Goal: Transaction & Acquisition: Purchase product/service

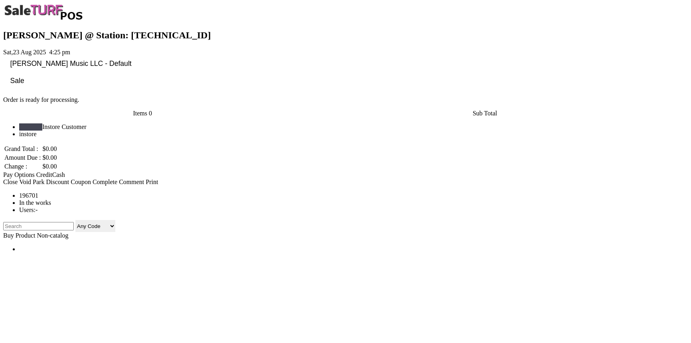
click at [20, 226] on input "search" at bounding box center [38, 226] width 71 height 8
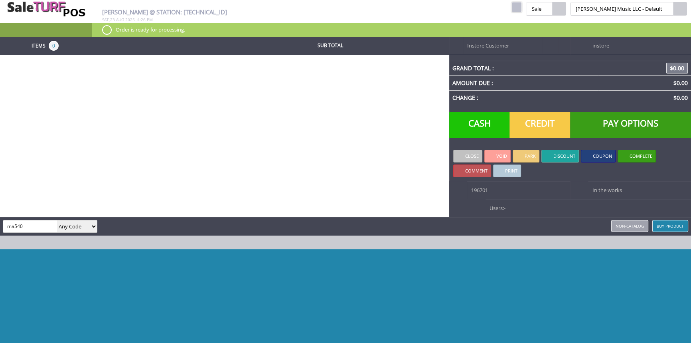
type input "ma540"
click at [90, 227] on select "Any Code SKU UPC EAN Name Model" at bounding box center [77, 226] width 40 height 12
select select "sku"
click at [57, 220] on select "Any Code SKU UPC EAN Name Model" at bounding box center [77, 226] width 40 height 12
click at [27, 229] on input "ma540" at bounding box center [30, 226] width 54 height 12
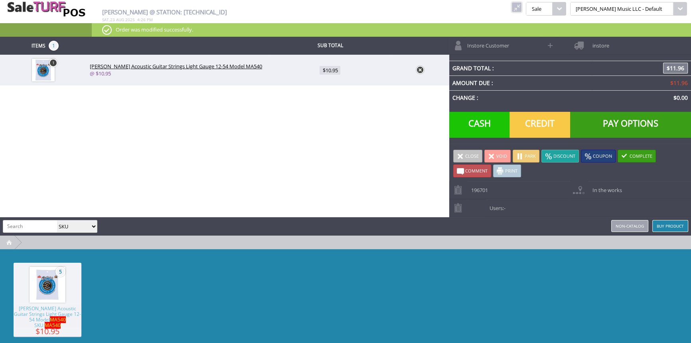
click at [518, 211] on link "Users: -" at bounding box center [570, 208] width 242 height 18
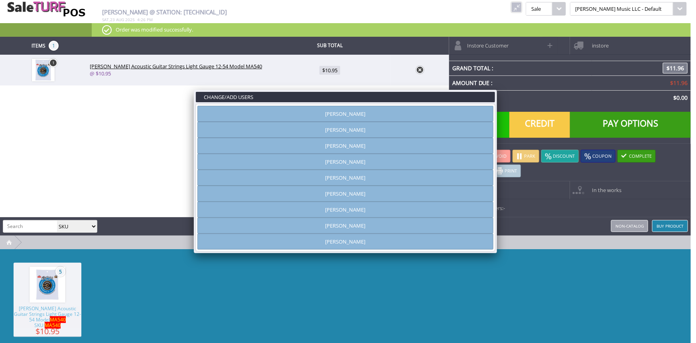
click at [338, 128] on link "[PERSON_NAME]" at bounding box center [345, 130] width 296 height 16
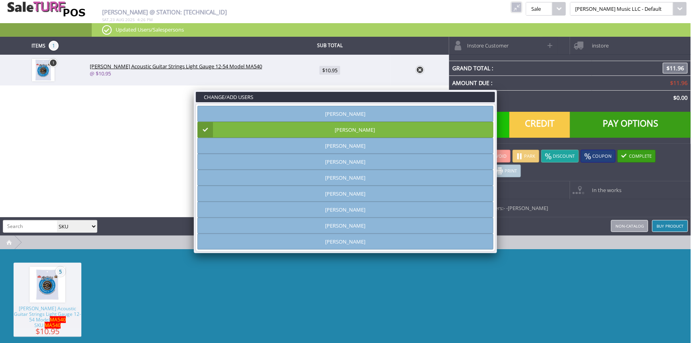
click at [367, 132] on link "[PERSON_NAME]" at bounding box center [345, 130] width 296 height 16
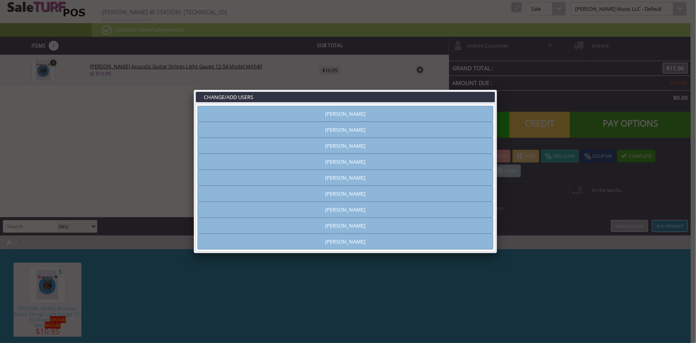
click at [350, 219] on link "[PERSON_NAME]" at bounding box center [345, 225] width 296 height 16
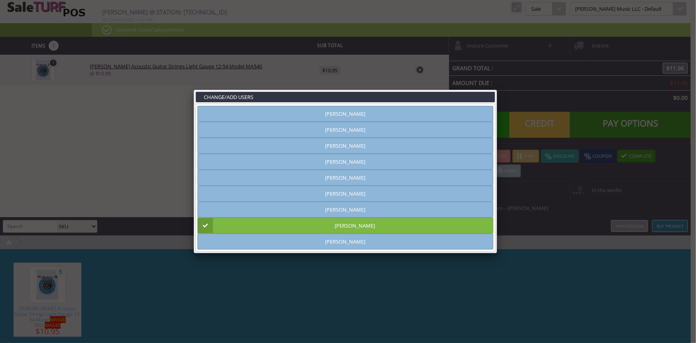
click at [356, 211] on link "[PERSON_NAME]" at bounding box center [345, 209] width 296 height 16
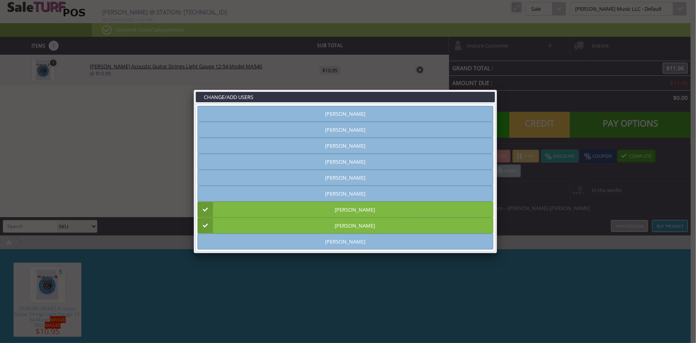
click at [355, 224] on link "[PERSON_NAME]" at bounding box center [345, 225] width 296 height 16
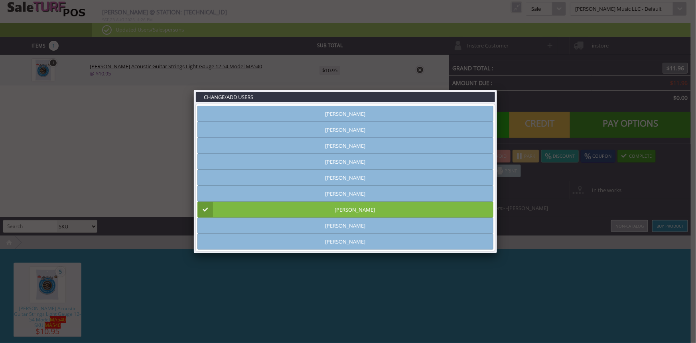
click at [494, 88] on link at bounding box center [497, 90] width 14 height 14
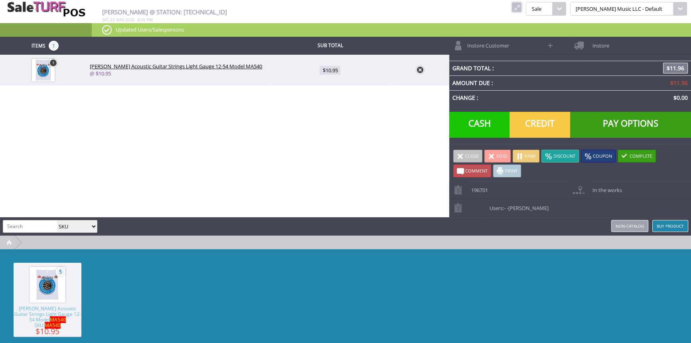
click at [550, 123] on span "Credit" at bounding box center [539, 125] width 61 height 26
click at [483, 129] on span "Cash" at bounding box center [479, 125] width 61 height 26
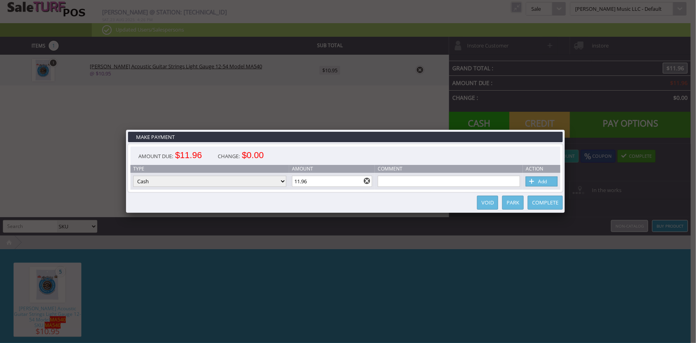
click at [566, 130] on link at bounding box center [565, 129] width 14 height 14
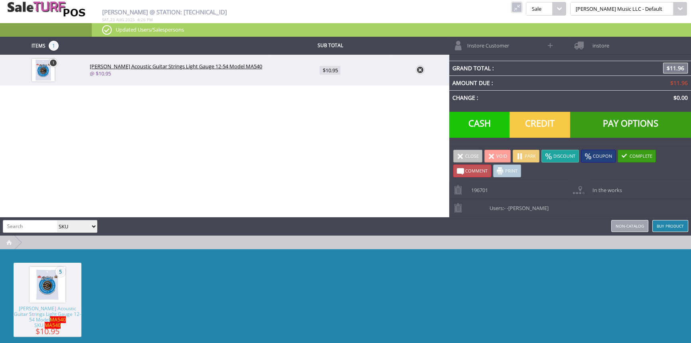
click at [479, 126] on span "Cash" at bounding box center [479, 125] width 61 height 26
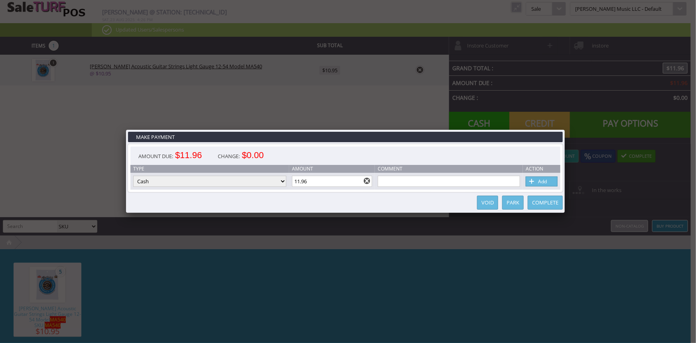
click at [548, 198] on link "Complete" at bounding box center [545, 202] width 35 height 14
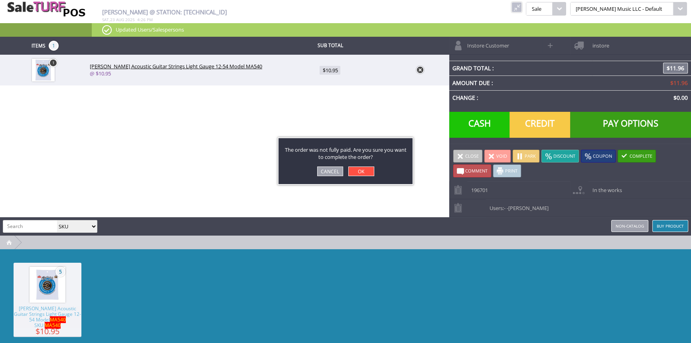
click at [369, 172] on link "OK" at bounding box center [361, 171] width 26 height 10
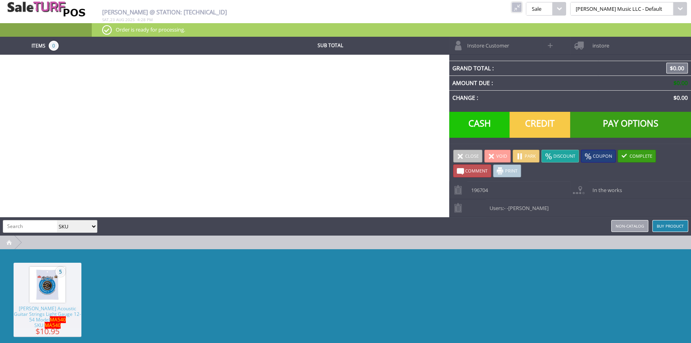
paste input "LM-110-BRB-A24110290"
type input "LM-110-BRB-A24110290"
click at [522, 6] on link at bounding box center [516, 7] width 10 height 10
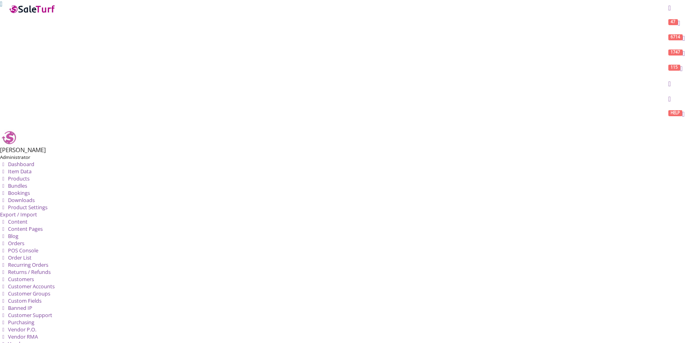
scroll to position [0, 0]
click at [7, 176] on icon at bounding box center [3, 178] width 7 height 5
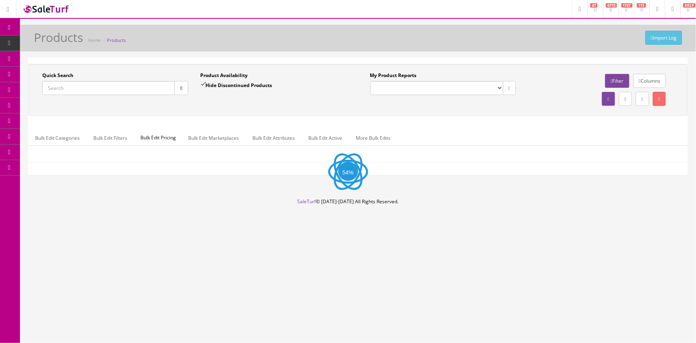
click at [120, 89] on input "Quick Search" at bounding box center [108, 88] width 132 height 14
paste input "LM-110-BRB-A24110290"
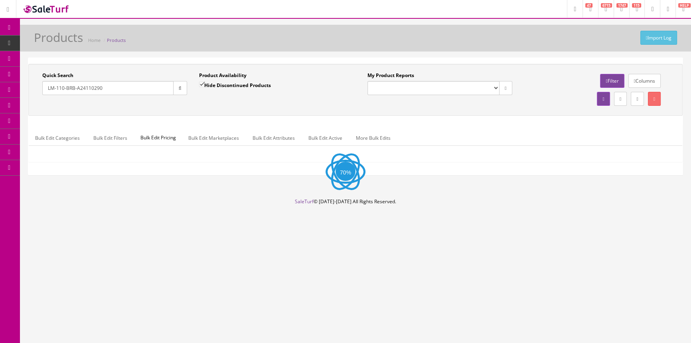
type input "LM-110-BRB-A24110290"
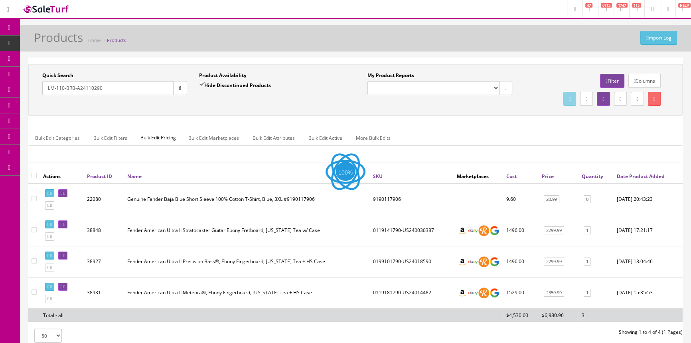
click at [181, 90] on button "button" at bounding box center [180, 88] width 14 height 14
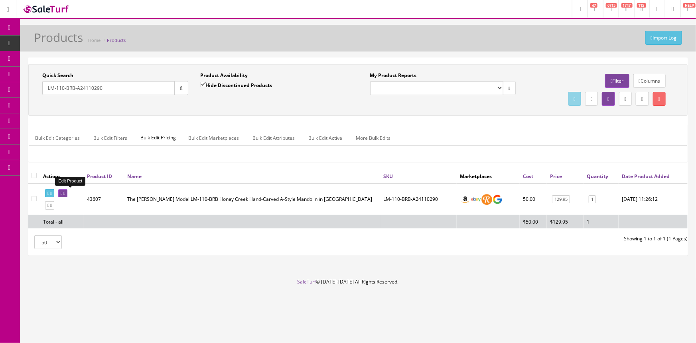
click at [62, 192] on icon at bounding box center [62, 193] width 2 height 4
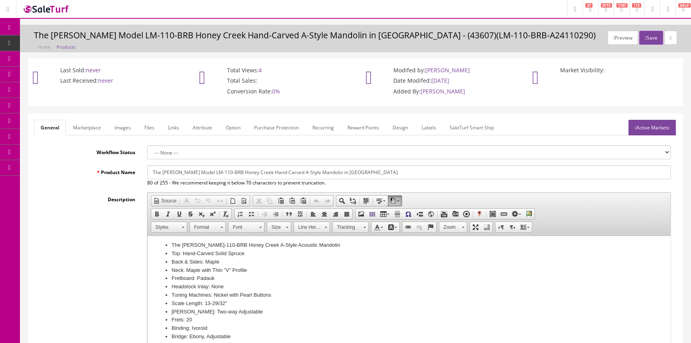
click at [32, 75] on link "POS Console" at bounding box center [62, 75] width 84 height 16
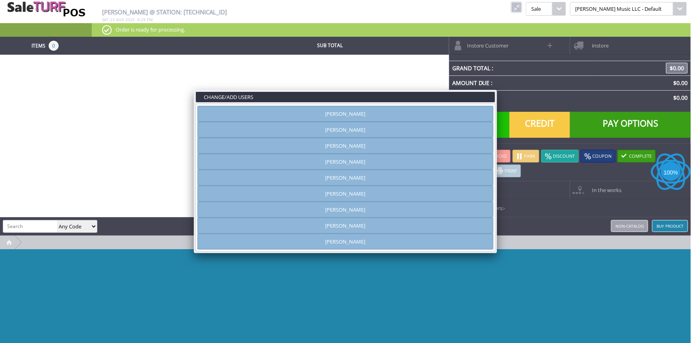
type input "[PERSON_NAME]"
click at [335, 128] on link "[PERSON_NAME]" at bounding box center [345, 130] width 296 height 16
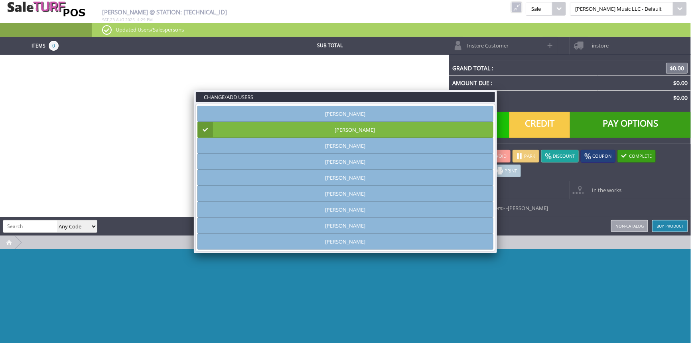
click at [501, 89] on link at bounding box center [497, 90] width 14 height 14
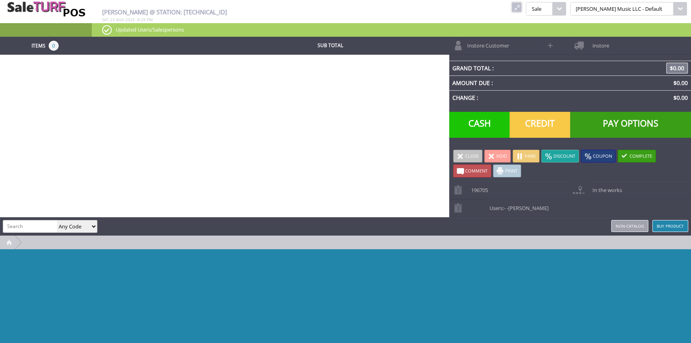
click at [19, 225] on input "search" at bounding box center [30, 226] width 54 height 12
paste input "LM-110-BRB-A24110290"
type input "LM-110-BRB-A24110290"
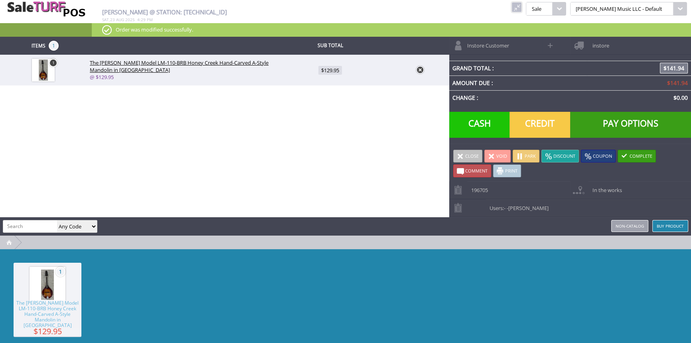
click at [331, 73] on span "$129.95" at bounding box center [330, 70] width 24 height 9
type input "129.95"
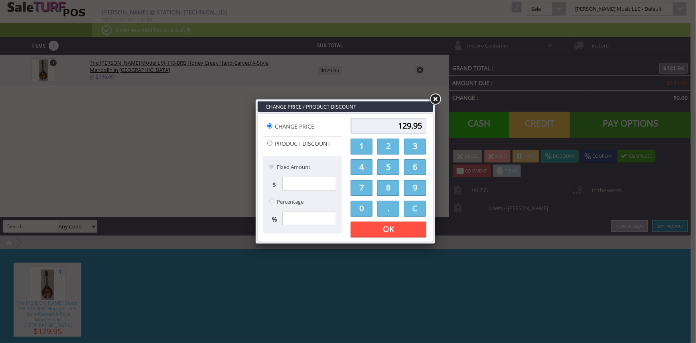
drag, startPoint x: 367, startPoint y: 148, endPoint x: 376, endPoint y: 144, distance: 10.0
click at [368, 146] on link "1" at bounding box center [362, 146] width 22 height 16
click at [388, 148] on link "2" at bounding box center [388, 146] width 22 height 16
click at [361, 216] on link "0" at bounding box center [362, 209] width 22 height 16
click at [383, 209] on link "." at bounding box center [388, 209] width 22 height 16
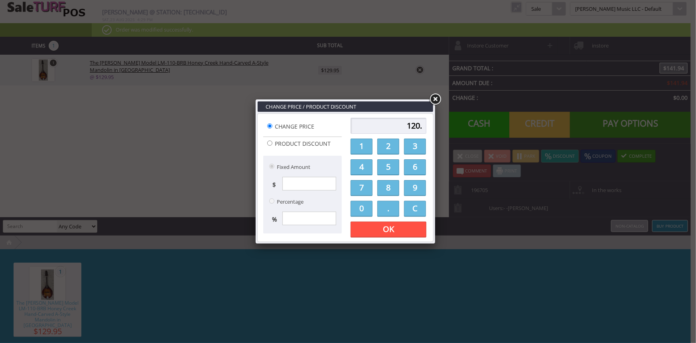
click at [366, 206] on link "0" at bounding box center [362, 209] width 22 height 16
type input "120.00"
click at [370, 226] on link "OK" at bounding box center [389, 229] width 76 height 16
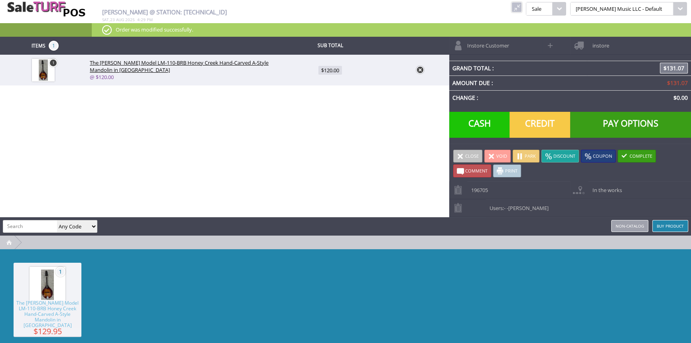
click at [625, 225] on link "Non-catalog" at bounding box center [629, 226] width 37 height 12
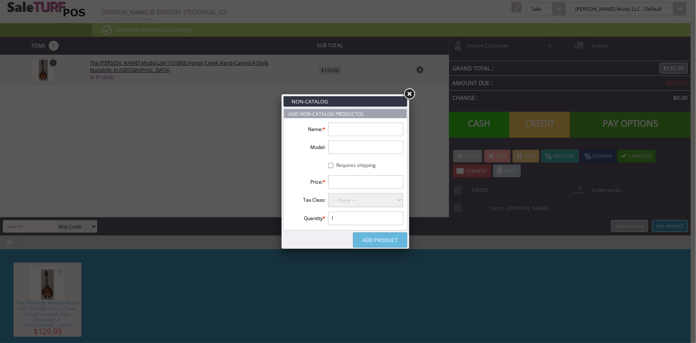
click at [341, 183] on input "text" at bounding box center [365, 182] width 75 height 14
click at [344, 180] on input "text" at bounding box center [365, 182] width 75 height 14
click at [408, 94] on link at bounding box center [409, 94] width 14 height 14
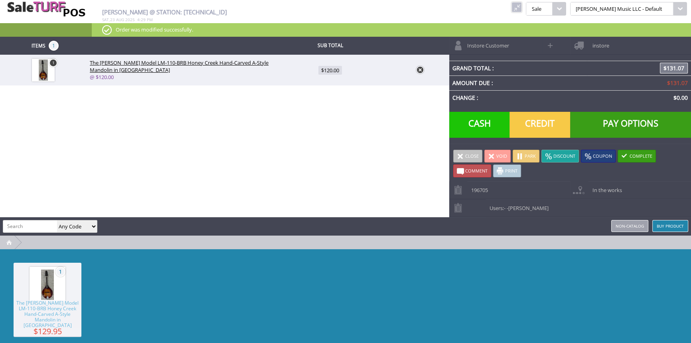
click at [42, 221] on input "search" at bounding box center [30, 226] width 54 height 12
type input "shipping"
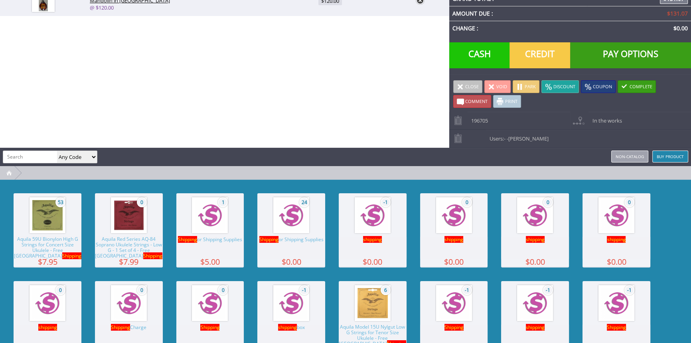
scroll to position [72, 0]
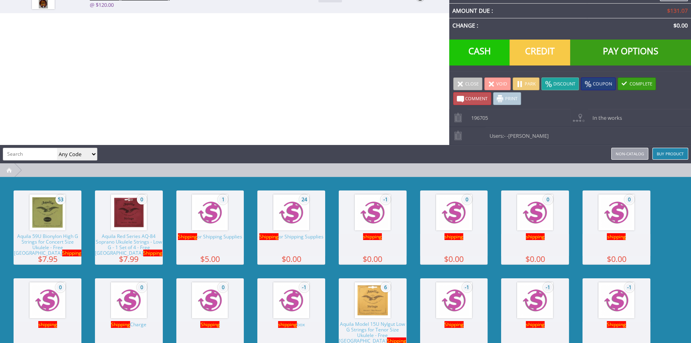
click at [461, 238] on span "shipping" at bounding box center [453, 236] width 19 height 7
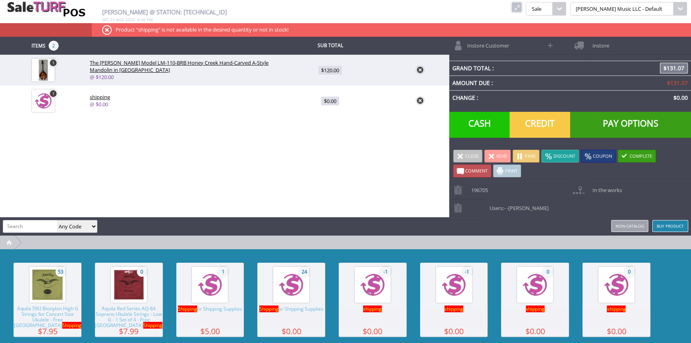
scroll to position [0, 0]
click at [334, 100] on span "$0.00" at bounding box center [330, 101] width 18 height 9
type input "0"
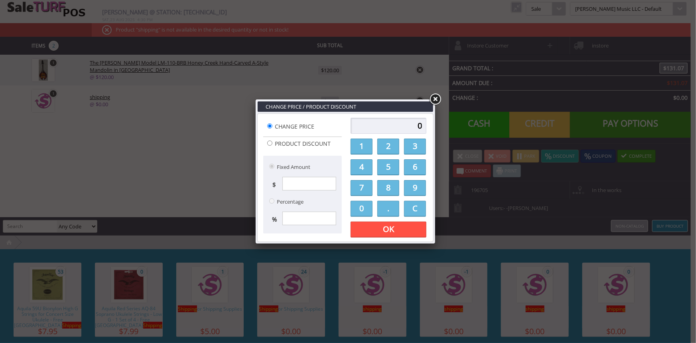
click at [364, 155] on div "0 1 2 3 4 5 6 7 8 9 0 . C OK Apply Discount" at bounding box center [388, 177] width 81 height 124
click at [367, 147] on link "1" at bounding box center [362, 146] width 22 height 16
click at [366, 156] on div "1 1 2 3 4 5 6 7 8 9 0 . C OK Apply Discount" at bounding box center [388, 177] width 81 height 124
click at [362, 168] on link "4" at bounding box center [362, 167] width 22 height 16
drag, startPoint x: 392, startPoint y: 205, endPoint x: 374, endPoint y: 206, distance: 17.6
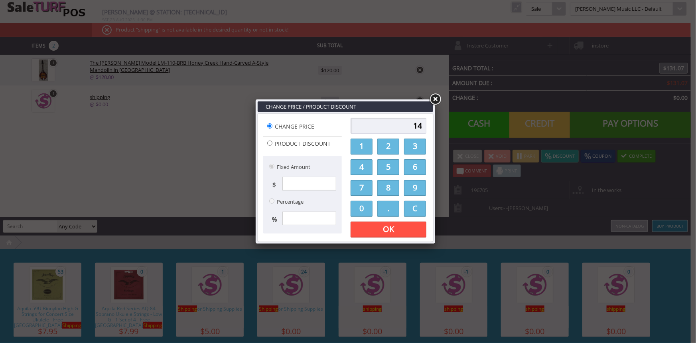
click at [392, 205] on link "." at bounding box center [388, 209] width 22 height 16
click at [368, 207] on link "0" at bounding box center [362, 209] width 22 height 16
drag, startPoint x: 368, startPoint y: 207, endPoint x: 390, endPoint y: 230, distance: 32.4
click at [368, 207] on link "0" at bounding box center [362, 209] width 22 height 16
type input "14.00"
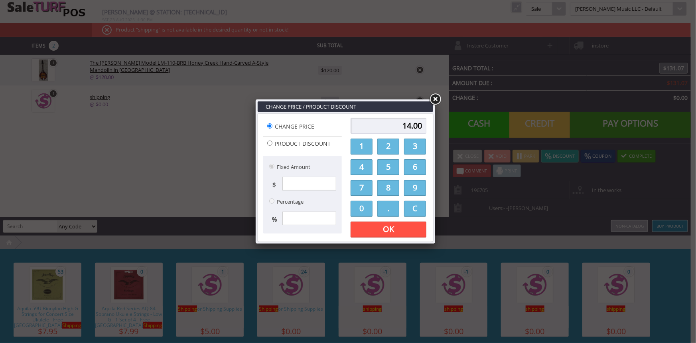
click at [396, 227] on link "OK" at bounding box center [389, 229] width 76 height 16
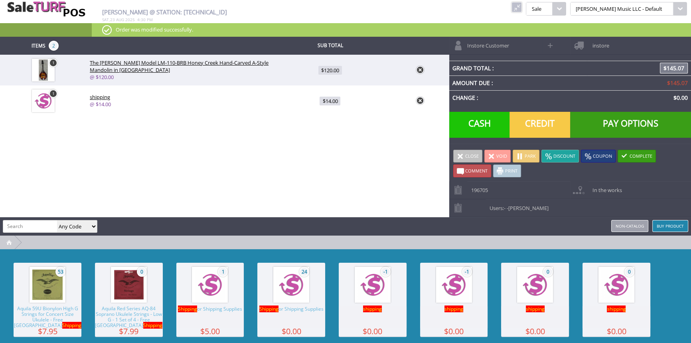
click at [518, 43] on link "Instore Customer" at bounding box center [495, 46] width 93 height 18
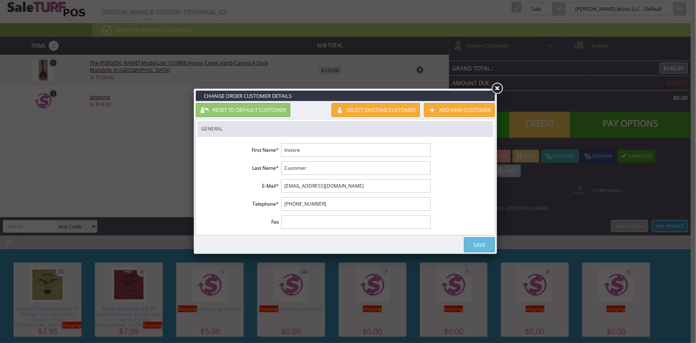
click at [498, 86] on link at bounding box center [497, 88] width 14 height 14
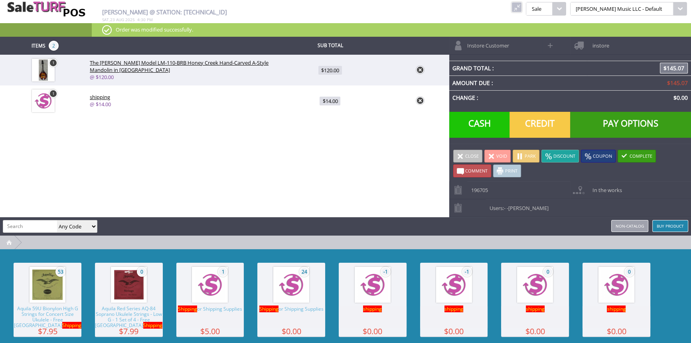
click at [551, 47] on span at bounding box center [550, 45] width 9 height 9
select select "6"
select select "1"
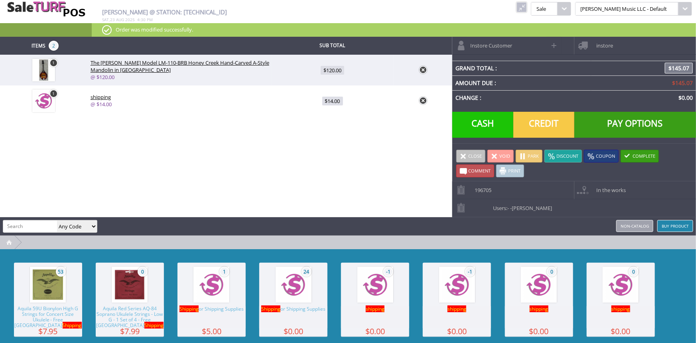
select select "6"
select select "1"
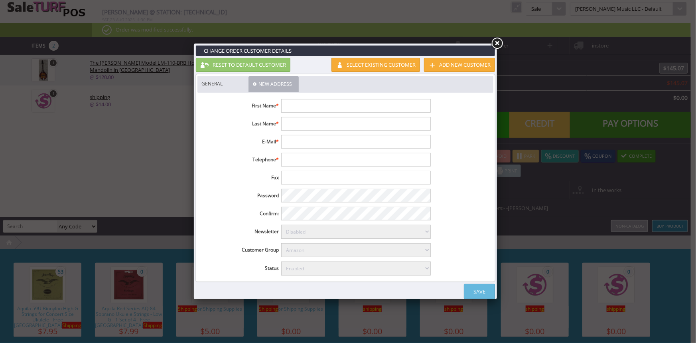
click at [313, 102] on input "text" at bounding box center [355, 106] width 149 height 14
type input "[PERSON_NAME]"
drag, startPoint x: 315, startPoint y: 120, endPoint x: 284, endPoint y: 118, distance: 30.3
click at [284, 118] on input "Blatright" at bounding box center [355, 124] width 149 height 14
type input "B"
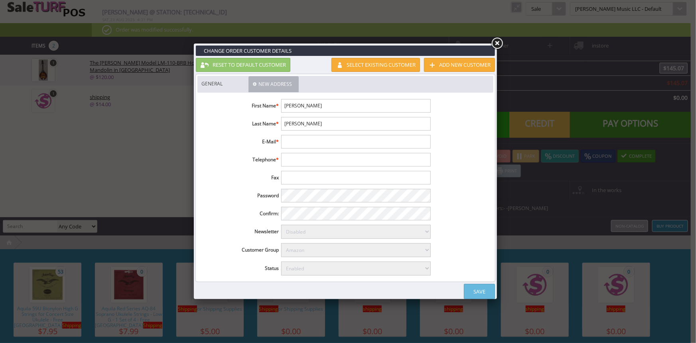
type input "[PERSON_NAME]"
click at [299, 141] on input "text" at bounding box center [355, 142] width 149 height 14
type input "thomasboatright1953@gmail.com"
click at [306, 154] on input "text" at bounding box center [355, 160] width 149 height 14
type input "13618061288"
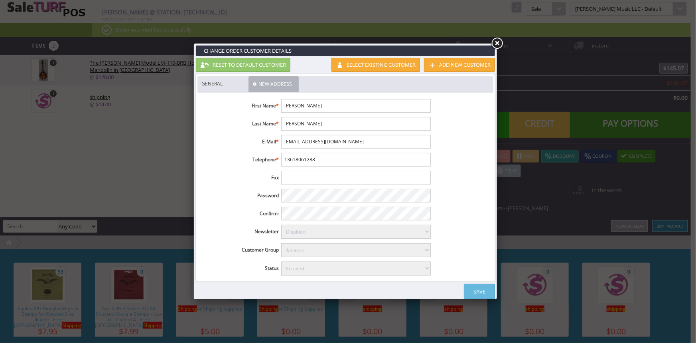
click at [471, 286] on link "Save" at bounding box center [479, 291] width 31 height 15
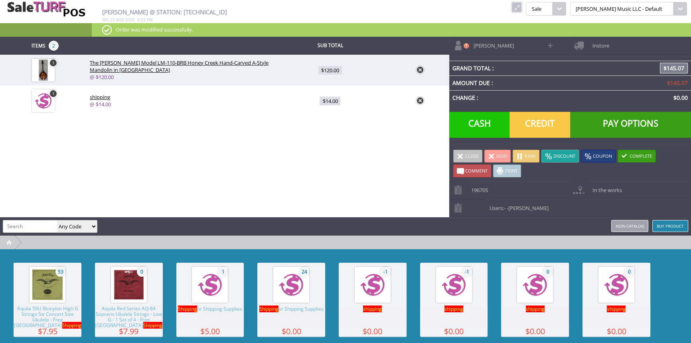
click at [576, 46] on span at bounding box center [579, 46] width 18 height 18
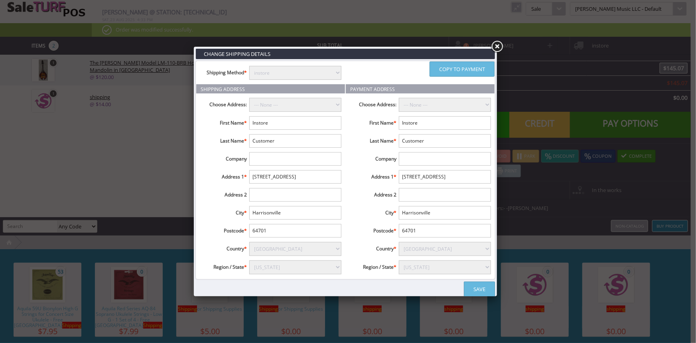
click at [493, 43] on link at bounding box center [497, 46] width 14 height 14
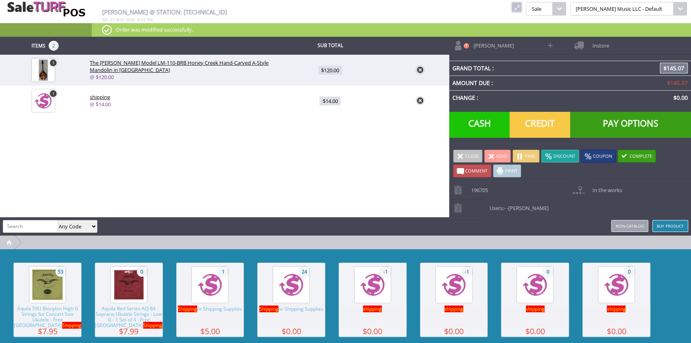
click at [554, 41] on span at bounding box center [550, 45] width 9 height 9
type input "[PERSON_NAME]"
type input "[EMAIL_ADDRESS][DOMAIN_NAME]"
type input "13618061288"
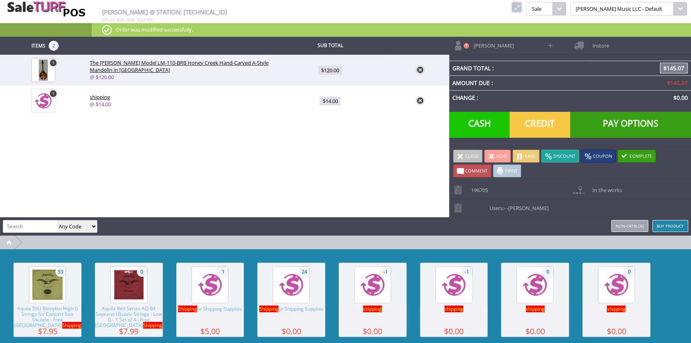
select select "6"
select select "1"
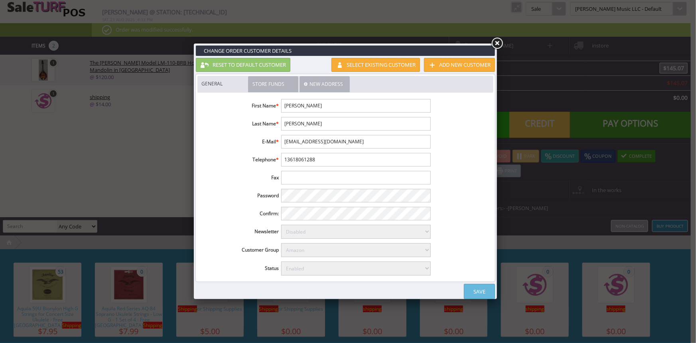
click at [312, 82] on link "New Address" at bounding box center [325, 84] width 50 height 16
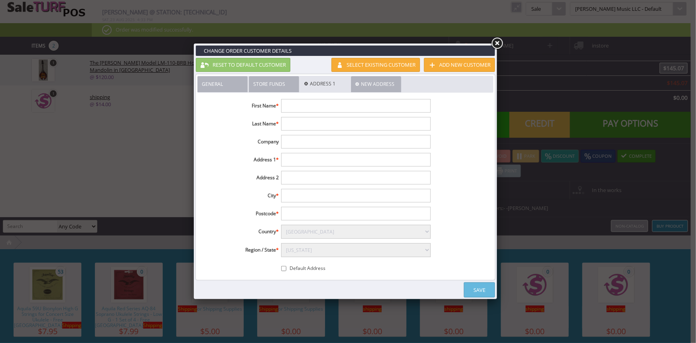
click at [294, 110] on input"] "text" at bounding box center [355, 106] width 149 height 14
type input"] "t"
type input"] "[PERSON_NAME]"
type input"] "3"
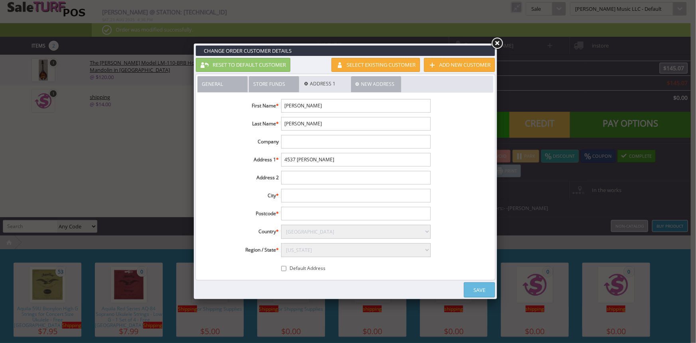
type input"] "4537 jollhard"
type input"] "Corpus Kristi"
drag, startPoint x: 317, startPoint y: 197, endPoint x: 260, endPoint y: 182, distance: 59.9
click at [260, 182] on ul "First Name * Thomas Last Name * Boatright Company Address 1 * 4537 jollhard Add…" at bounding box center [315, 186] width 237 height 183
type input "v"
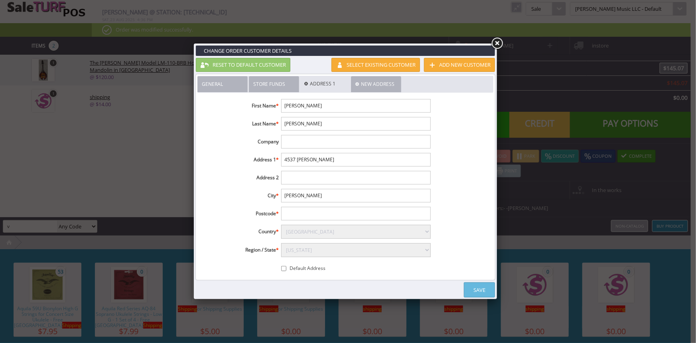
drag, startPoint x: 319, startPoint y: 195, endPoint x: 284, endPoint y: 187, distance: 36.0
click at [285, 189] on input"] "Corpus Kristi" at bounding box center [355, 196] width 149 height 14
paste input"] "corpus ch"
type input"] "[DATE]"
click at [307, 248] on select"] "Select Alabama Alaska American Samoa Arizona Arkansas Armed Forces Africa Armed…" at bounding box center [355, 250] width 149 height 14
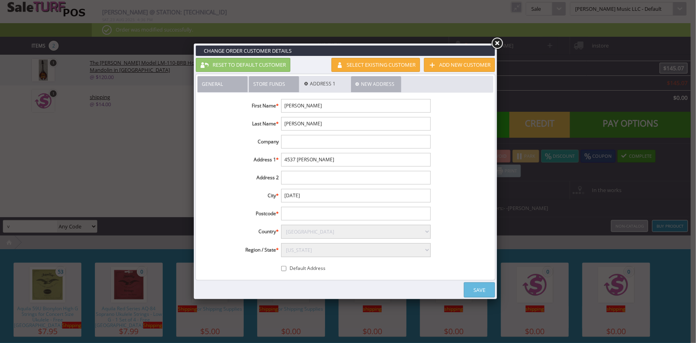
select select"] "3669"
click at [281, 243] on select"] "Select Alabama Alaska American Samoa Arizona Arkansas Armed Forces Africa Armed…" at bounding box center [355, 250] width 149 height 14
click at [299, 214] on input"] "text" at bounding box center [355, 214] width 149 height 14
type input"] "78441"
click at [284, 266] on input"] "Default Address" at bounding box center [283, 268] width 5 height 5
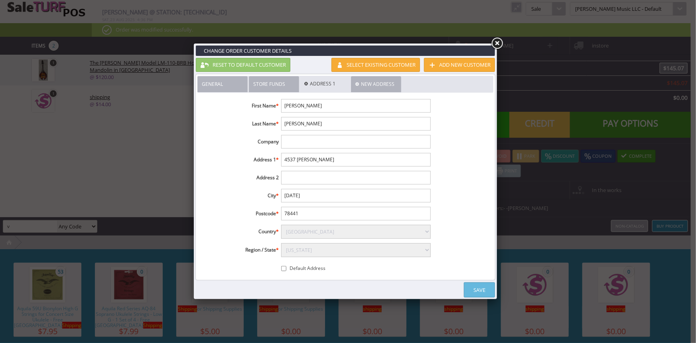
checkbox input"] "true"
click at [479, 290] on link "Save" at bounding box center [479, 289] width 31 height 15
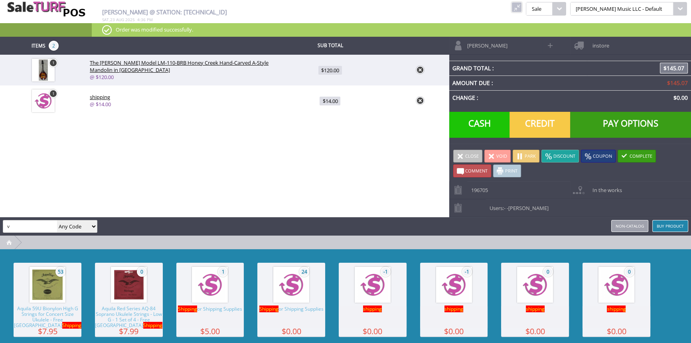
click at [592, 42] on span "instore" at bounding box center [598, 43] width 21 height 12
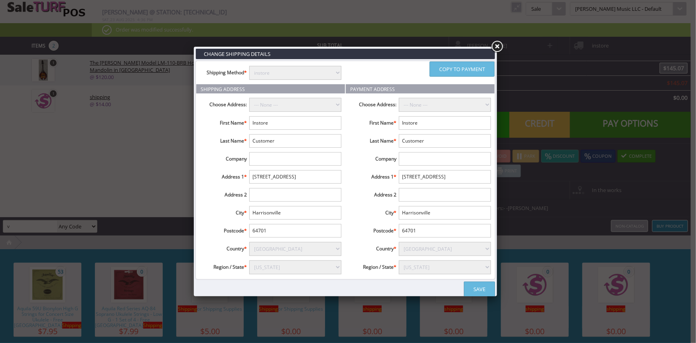
click at [299, 73] on select "instore Free Shipping (2-7days) ($0) Per Item Shipping ($1) text_description ($…" at bounding box center [295, 73] width 92 height 14
select select "free.free"
click at [249, 66] on select "instore Free Shipping (2-7days) ($0) Per Item Shipping ($1) text_description ($…" at bounding box center [295, 73] width 92 height 14
click at [285, 102] on select "--- None --- Thomas Boatright, 4537 jollhard, corpus christi, United States" at bounding box center [295, 105] width 92 height 14
select select "16173"
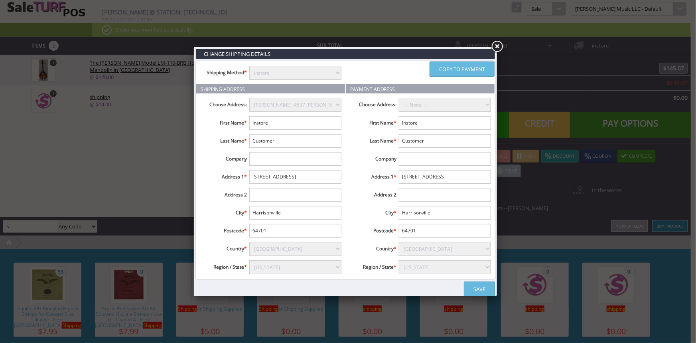
click at [249, 98] on select "--- None --- Thomas Boatright, 4537 jollhard, corpus christi, United States" at bounding box center [295, 105] width 92 height 14
type input "Thomas"
type input "Boatright"
type input "4537 jollhard"
type input "corpus christi"
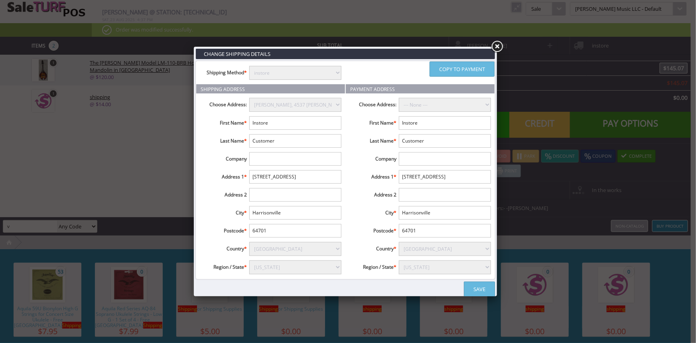
type input "78441"
click at [435, 104] on select "--- None --- Thomas Boatright, 4537 jollhard, corpus christi, United States" at bounding box center [445, 105] width 92 height 14
select select "16173"
click at [399, 98] on select "--- None --- Thomas Boatright, 4537 jollhard, corpus christi, United States" at bounding box center [445, 105] width 92 height 14
type input "Thomas"
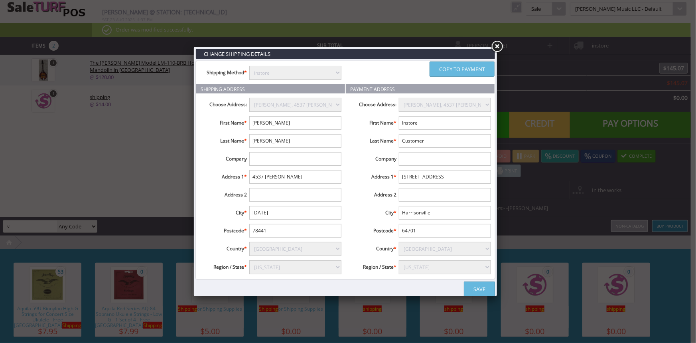
type input "Boatright"
type input "4537 jollhard"
type input "corpus christi"
type input "78441"
click at [493, 45] on link at bounding box center [497, 46] width 14 height 14
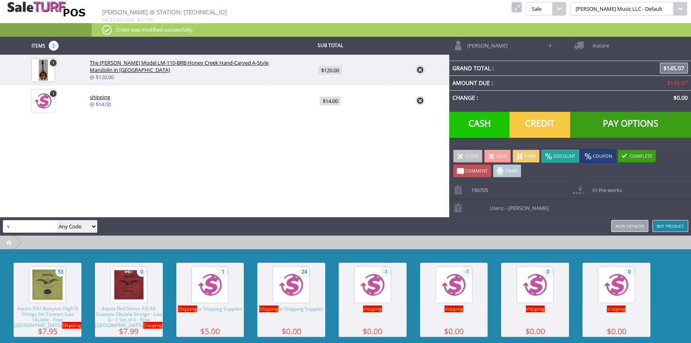
click at [587, 41] on span at bounding box center [579, 46] width 18 height 18
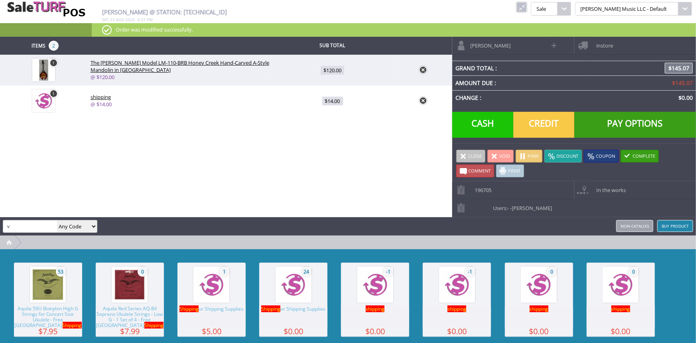
select select "16173"
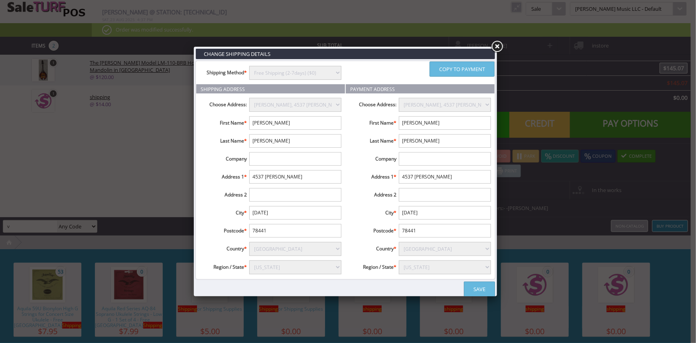
click at [499, 46] on link at bounding box center [497, 46] width 14 height 14
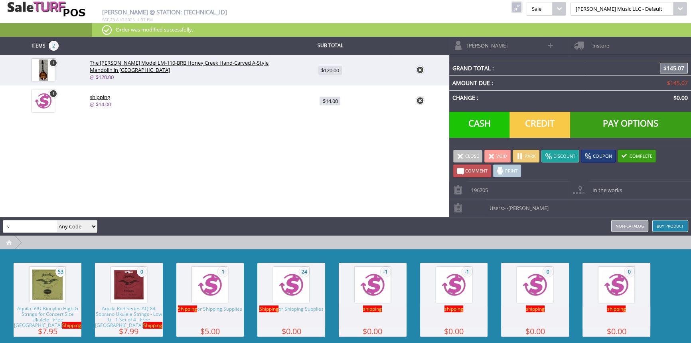
click at [491, 47] on span "Thomas Boatright" at bounding box center [478, 43] width 30 height 12
select select "6"
select select "1"
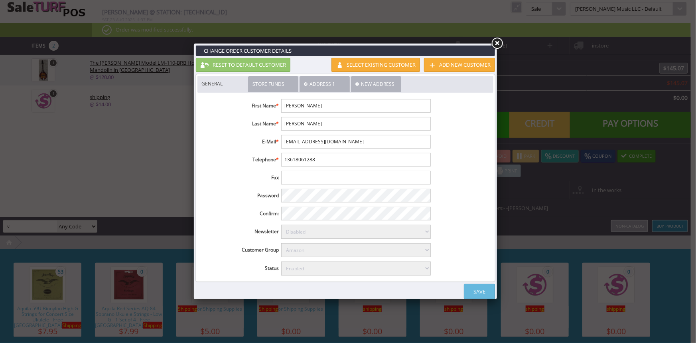
click at [363, 84] on link "New Address" at bounding box center [376, 84] width 50 height 16
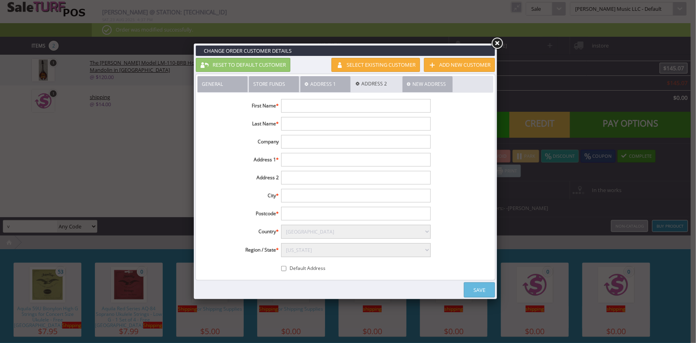
click at [344, 83] on link "Address 1" at bounding box center [325, 84] width 50 height 16
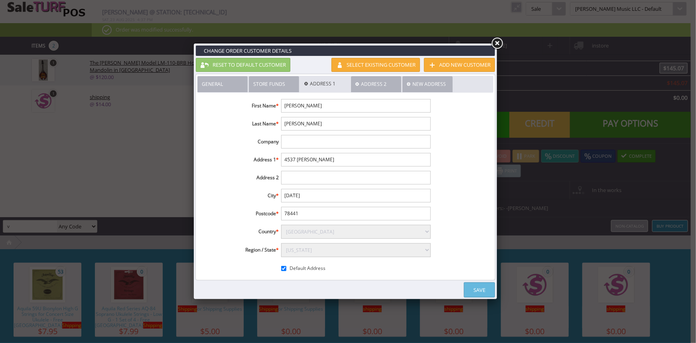
drag, startPoint x: 291, startPoint y: 211, endPoint x: 295, endPoint y: 212, distance: 4.2
click at [295, 212] on input"] "78441" at bounding box center [355, 214] width 149 height 14
type input"] "78411"
click at [469, 293] on link "Save" at bounding box center [479, 289] width 31 height 15
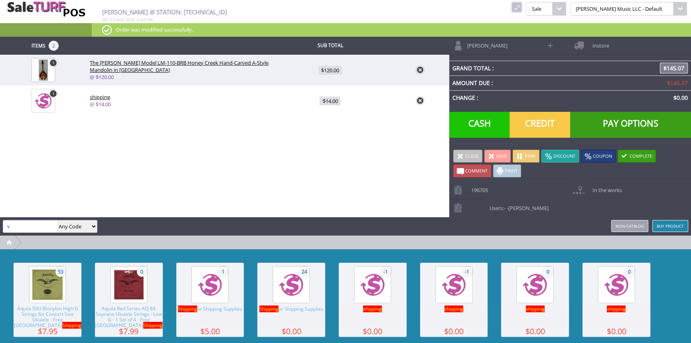
click at [499, 46] on link "Thomas Boatright" at bounding box center [495, 46] width 93 height 18
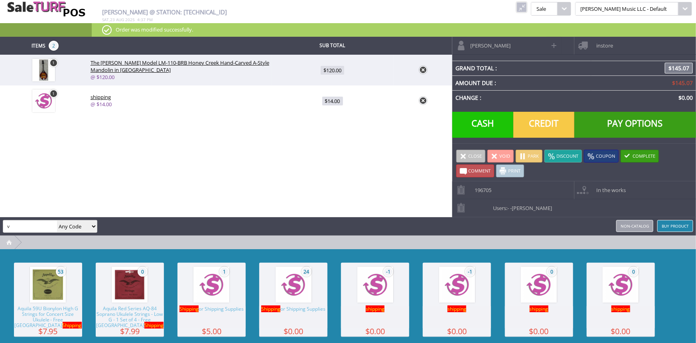
select select "6"
select select "1"
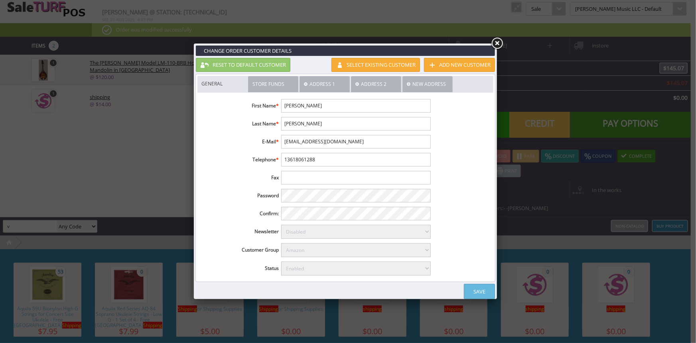
click at [497, 42] on link at bounding box center [497, 43] width 14 height 14
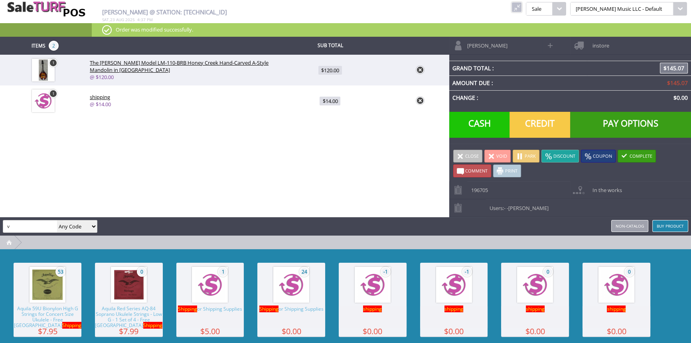
click at [602, 42] on span "instore" at bounding box center [598, 43] width 21 height 12
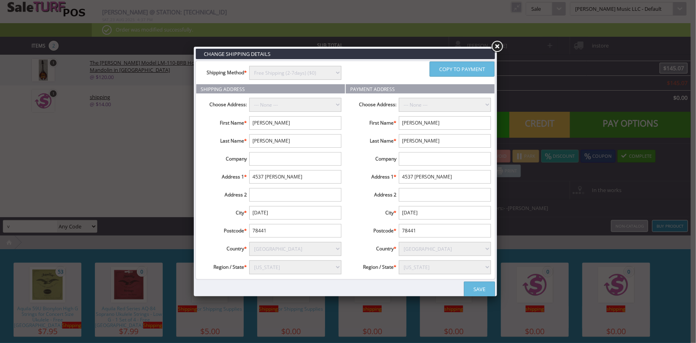
click at [269, 102] on select "--- None --- Thomas Boatright, 4537 jollhard, corpus christi, United States , ,…" at bounding box center [295, 105] width 92 height 14
select select "16173"
click at [249, 98] on select "--- None --- Thomas Boatright, 4537 jollhard, corpus christi, United States , ,…" at bounding box center [295, 105] width 92 height 14
type input "78411"
click at [410, 106] on select "--- None --- Thomas Boatright, 4537 jollhard, corpus christi, United States , ,…" at bounding box center [445, 105] width 92 height 14
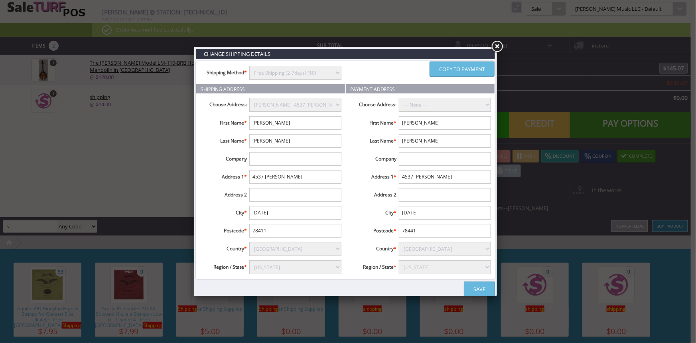
select select "16173"
click at [399, 98] on select "--- None --- Thomas Boatright, 4537 jollhard, corpus christi, United States , ,…" at bounding box center [445, 105] width 92 height 14
type input "78411"
click at [468, 288] on link "Save" at bounding box center [479, 288] width 31 height 15
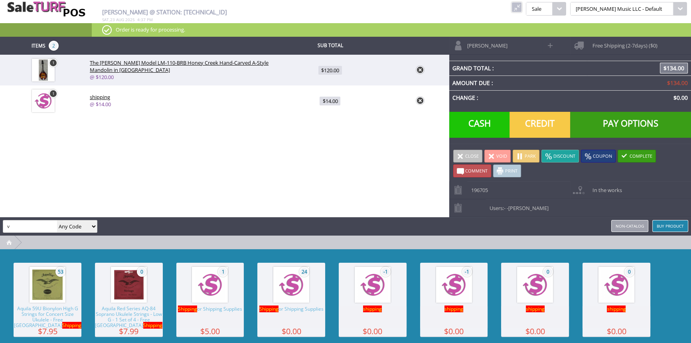
click at [584, 123] on span "Pay Options" at bounding box center [630, 125] width 121 height 26
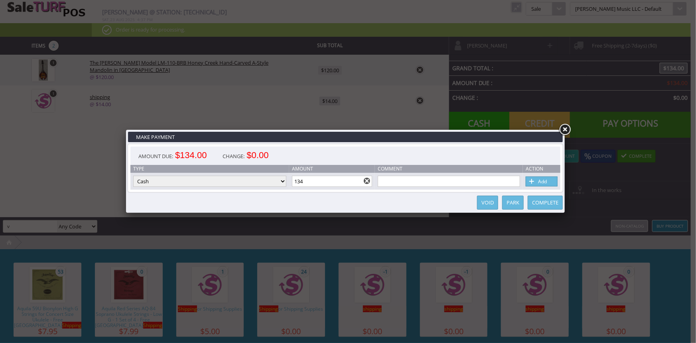
click at [225, 179] on select "Cash Credit Card Cheque or Money Order" at bounding box center [209, 180] width 153 height 11
select select "credit_card"
click at [133, 176] on select "Cash Credit Card Cheque or Money Order" at bounding box center [209, 180] width 153 height 11
click at [552, 181] on link "Add" at bounding box center [542, 181] width 32 height 10
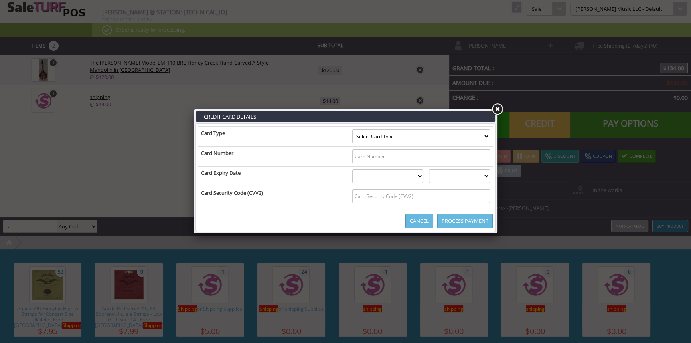
click at [394, 136] on select "Select Card Type Visa MasterCard Discover Card American Express Maestro Solo" at bounding box center [421, 136] width 138 height 14
click at [378, 160] on input "text" at bounding box center [421, 156] width 138 height 14
drag, startPoint x: 389, startPoint y: 152, endPoint x: 344, endPoint y: 160, distance: 45.7
click at [352, 162] on input "5332480511883656" at bounding box center [421, 156] width 138 height 14
type input "5332480511883656"
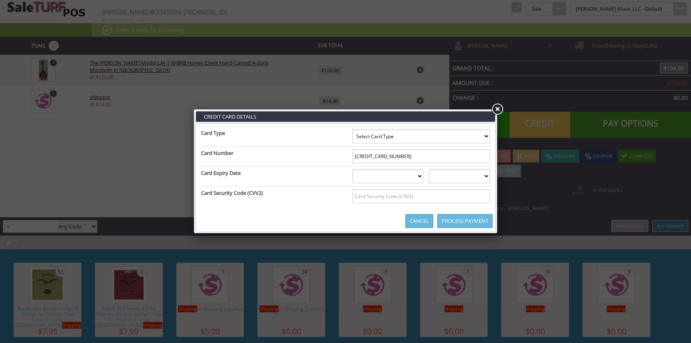
click at [367, 182] on select "01 January 02 February 03 March 04 April 05 May 06 June 07 July 08 August 09 Se…" at bounding box center [387, 176] width 71 height 14
select select "02"
click at [352, 169] on select "01 January 02 February 03 March 04 April 05 May 06 June 07 July 08 August 09 Se…" at bounding box center [387, 176] width 71 height 14
click at [469, 175] on select "2025 2026 2027 2028 2029 2030 2031 2032 2033 2034 2035" at bounding box center [459, 176] width 61 height 14
select select "2030"
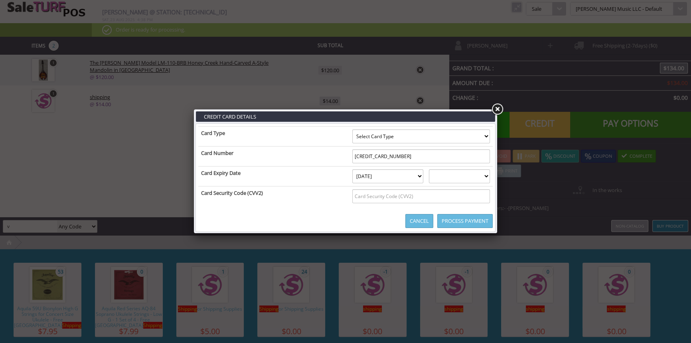
click at [438, 169] on select "2025 2026 2027 2028 2029 2030 2031 2032 2033 2034 2035" at bounding box center [459, 176] width 61 height 14
click at [376, 197] on input "text" at bounding box center [421, 196] width 138 height 14
type input "208"
click at [378, 134] on select "Select Card Type Visa MasterCard Discover Card American Express Maestro Solo" at bounding box center [421, 136] width 138 height 14
select select "MASTERCARD"
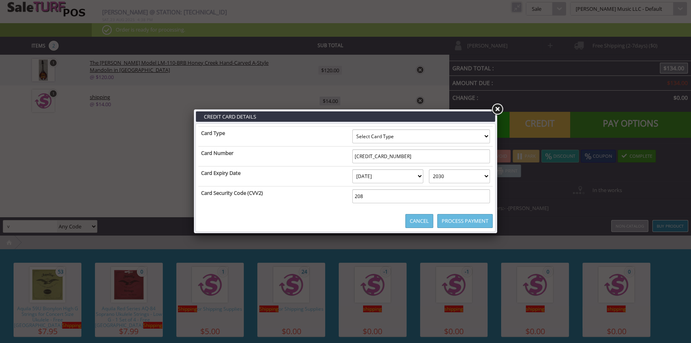
click at [352, 129] on select "Select Card Type Visa MasterCard Discover Card American Express Maestro Solo" at bounding box center [421, 136] width 138 height 14
click at [264, 162] on td "Card Number" at bounding box center [273, 156] width 151 height 20
click at [465, 218] on link "Process Payment" at bounding box center [464, 221] width 55 height 14
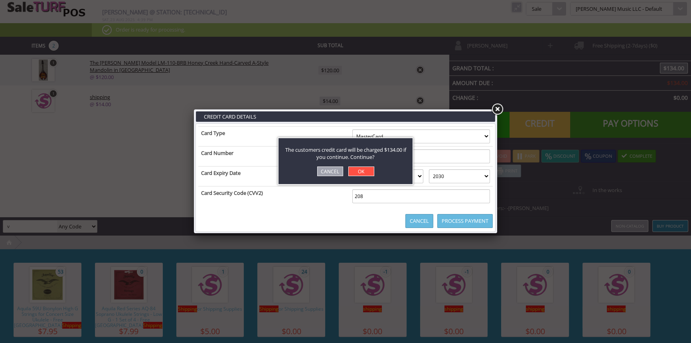
click at [366, 172] on link "OK" at bounding box center [361, 171] width 26 height 10
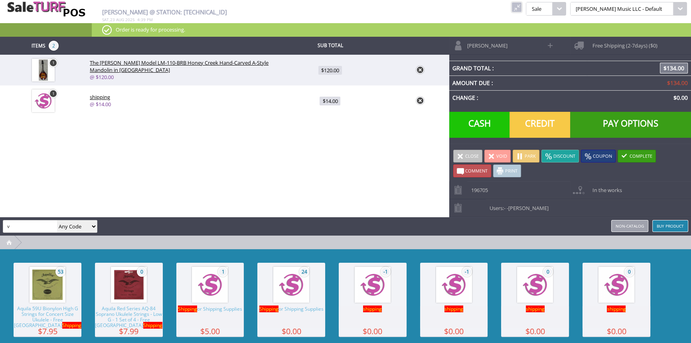
type input "0"
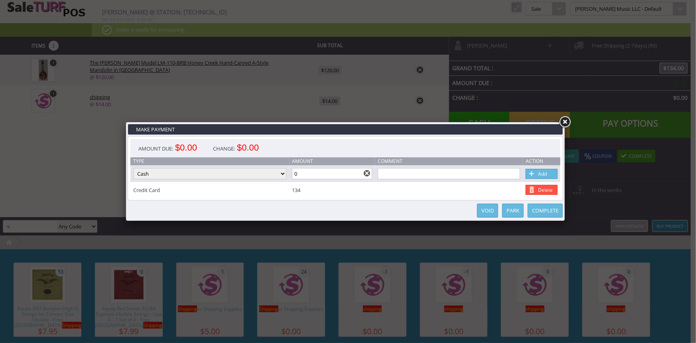
click at [552, 211] on link "Complete" at bounding box center [545, 210] width 35 height 14
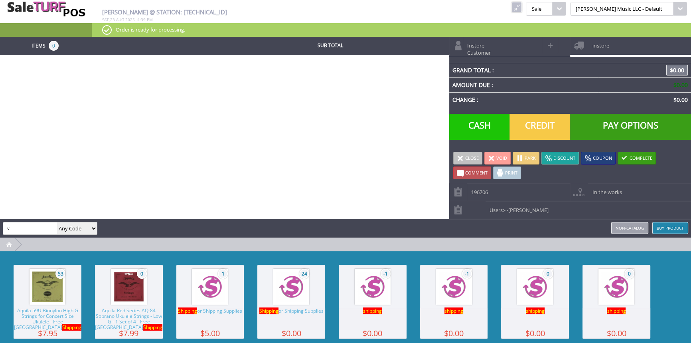
click at [522, 7] on link at bounding box center [516, 7] width 10 height 10
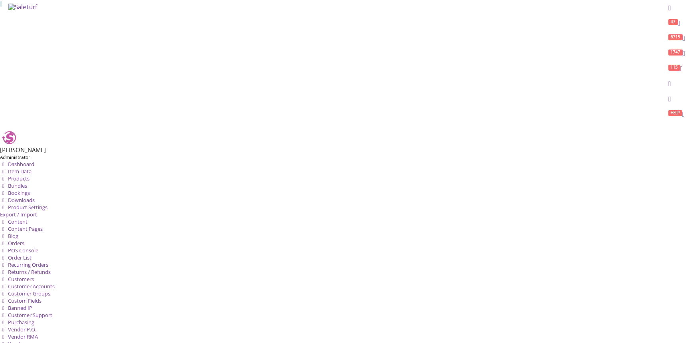
click at [32, 254] on span "Order List" at bounding box center [20, 257] width 24 height 7
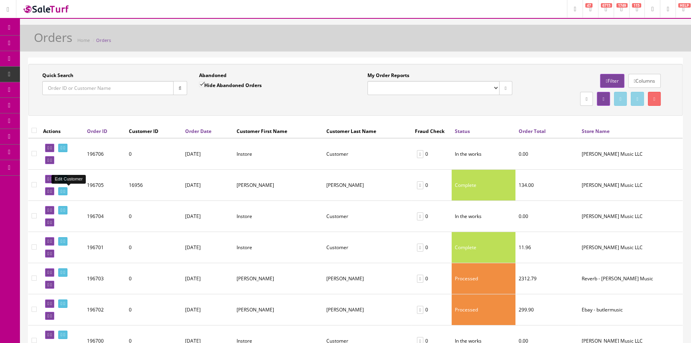
click at [64, 192] on link at bounding box center [62, 191] width 9 height 8
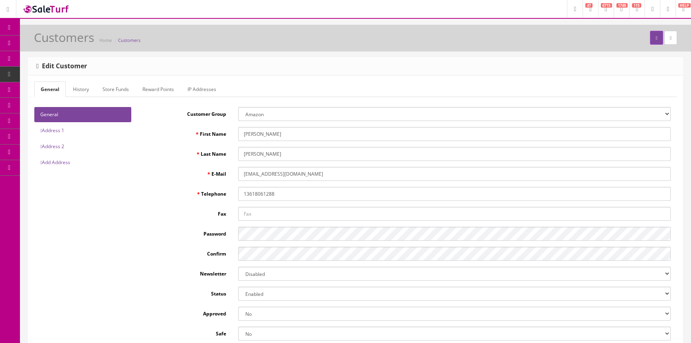
type input "[PERSON_NAME]"
click at [68, 92] on span "Order List" at bounding box center [62, 89] width 22 height 7
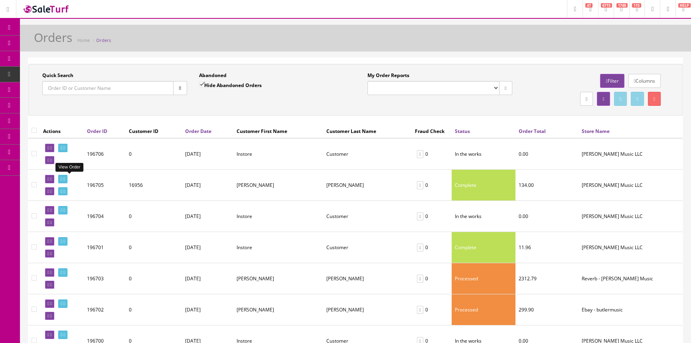
click at [65, 179] on icon at bounding box center [64, 179] width 2 height 4
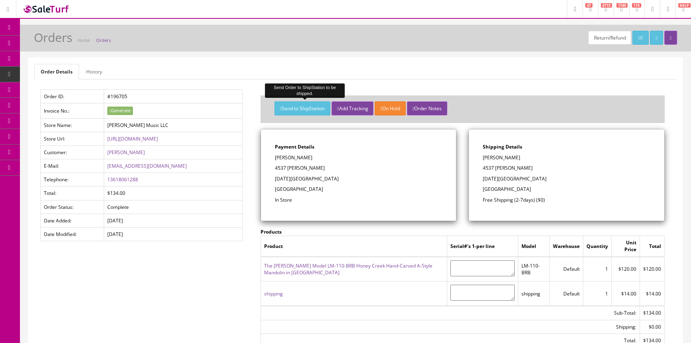
click at [295, 106] on button "Send to ShipStation" at bounding box center [302, 108] width 56 height 14
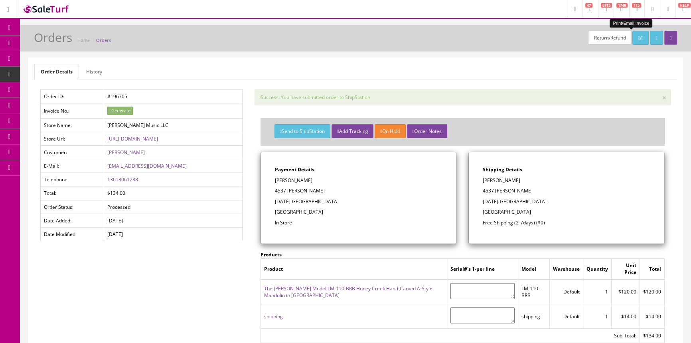
click at [632, 42] on link "/" at bounding box center [640, 38] width 16 height 14
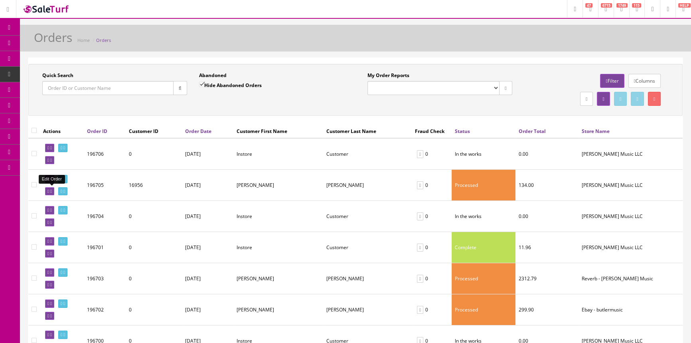
click at [47, 191] on link at bounding box center [49, 191] width 9 height 8
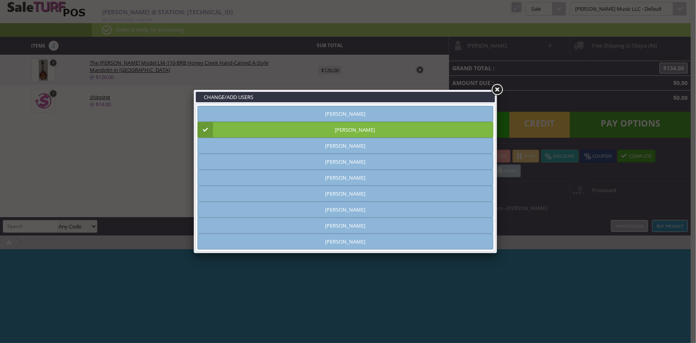
type input "[PERSON_NAME]"
click at [498, 93] on link at bounding box center [497, 90] width 14 height 14
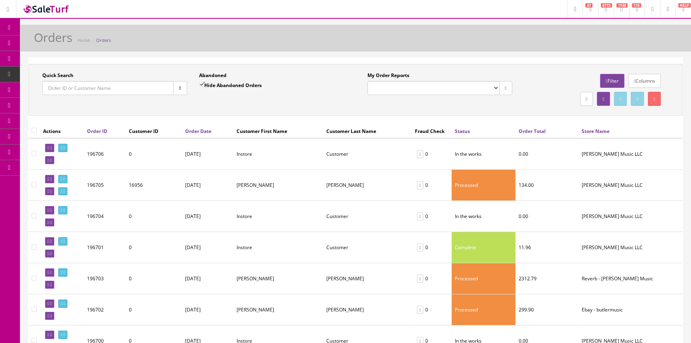
click at [63, 41] on span "Products" at bounding box center [57, 42] width 20 height 7
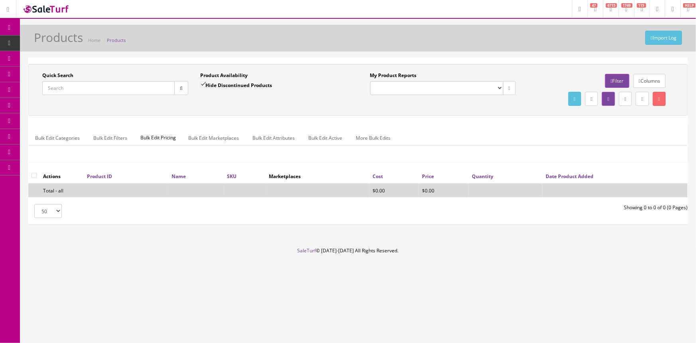
click at [52, 79] on link "POS Console" at bounding box center [62, 75] width 84 height 16
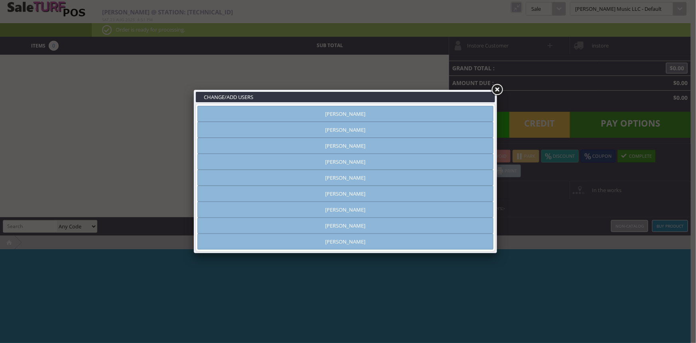
type input "[PERSON_NAME]"
click at [348, 132] on link "[PERSON_NAME]" at bounding box center [345, 130] width 296 height 16
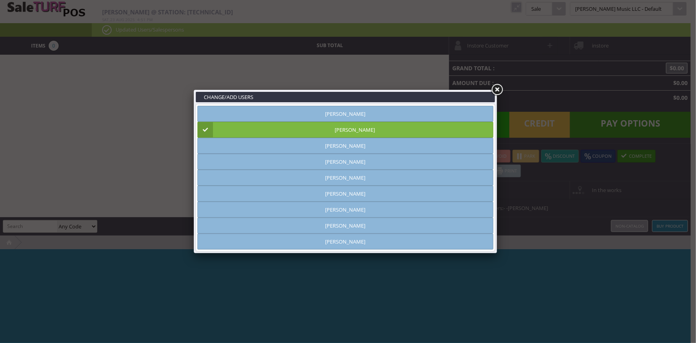
drag, startPoint x: 499, startPoint y: 88, endPoint x: 26, endPoint y: 134, distance: 475.2
click at [499, 88] on link at bounding box center [497, 90] width 14 height 14
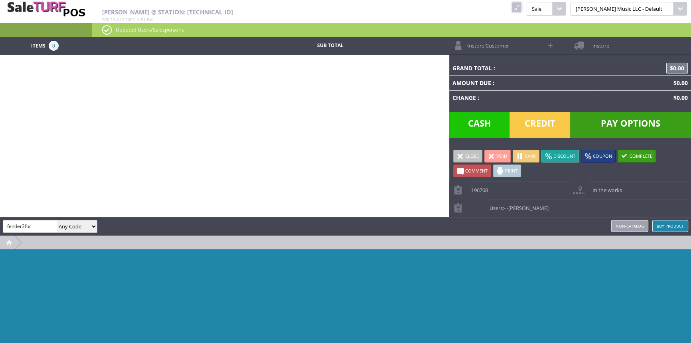
type input "fender3for"
click at [75, 223] on select "Any Code SKU UPC EAN Name Model" at bounding box center [77, 226] width 40 height 12
select select "sku"
click at [57, 220] on select "Any Code SKU UPC EAN Name Model" at bounding box center [77, 226] width 40 height 12
click at [41, 225] on input "fender3for" at bounding box center [30, 226] width 54 height 12
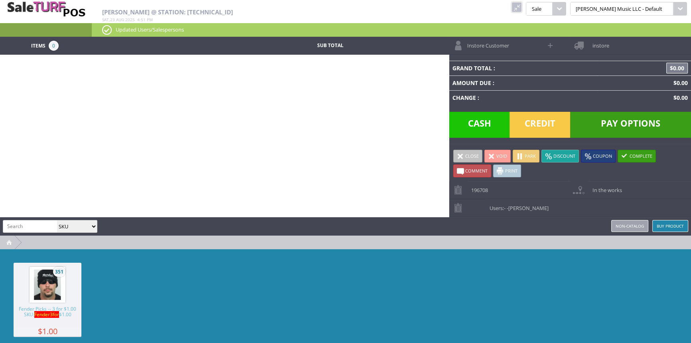
click at [51, 303] on span "351" at bounding box center [48, 284] width 68 height 44
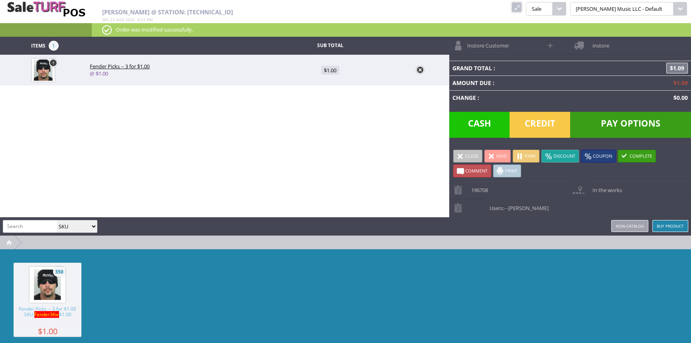
click at [52, 303] on span "350" at bounding box center [48, 284] width 68 height 44
click at [122, 178] on div "Items 3 Sub Total 3 Fender Picks -- 3 for $1.00 @ $1.00 $3.00 Instore Customer …" at bounding box center [345, 203] width 691 height 332
click at [530, 129] on span "Credit" at bounding box center [539, 125] width 61 height 26
click at [619, 124] on span "Pay Options" at bounding box center [630, 125] width 121 height 26
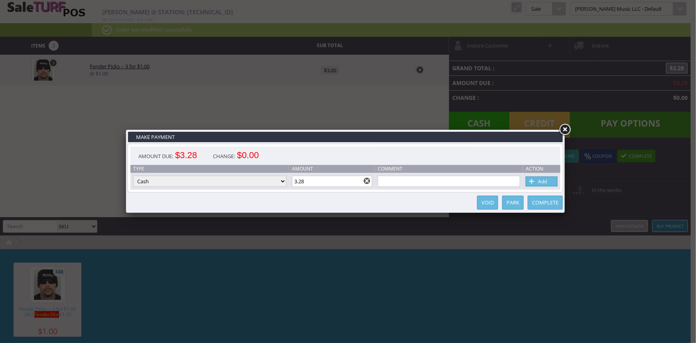
click at [235, 183] on select "Cash Credit Card Cheque or Money Order" at bounding box center [209, 180] width 153 height 11
select select "credit_card"
click at [133, 176] on select "Cash Credit Card Cheque or Money Order" at bounding box center [209, 180] width 153 height 11
click at [538, 183] on link "Add" at bounding box center [542, 181] width 32 height 10
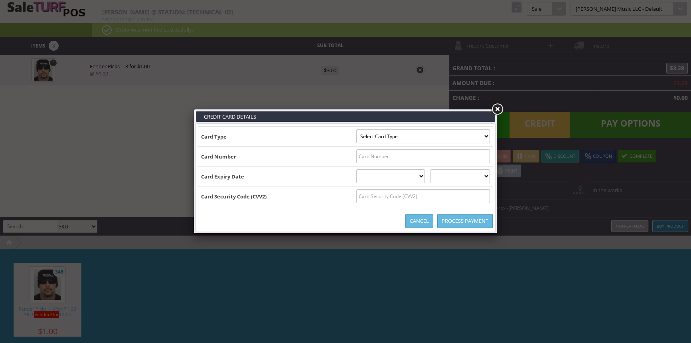
type input "B4266280006679269^PENSERUM/CHARLES ^270320110009010000000682000000"
select select "VISA"
type input "4266280006679269"
select select "03"
select select "2027"
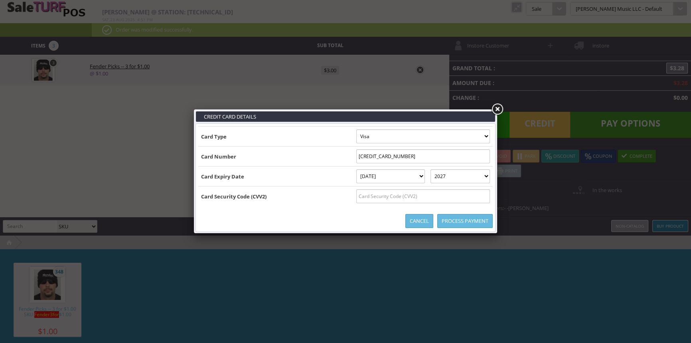
type input "B4266280006679269^PENSERUM/CHARLES ^2703201100090100000006820000004266280006679…"
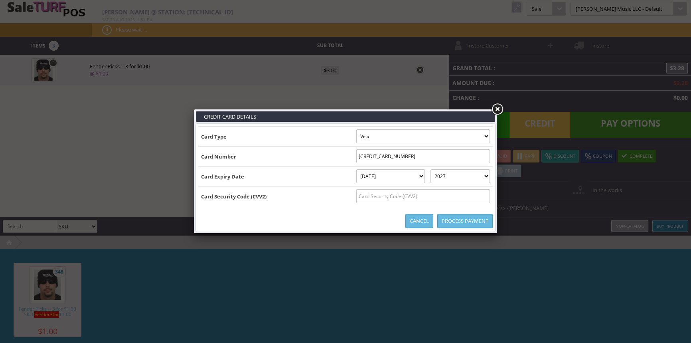
click at [404, 202] on input "text" at bounding box center [423, 196] width 134 height 14
type input "152"
click at [456, 221] on link "Process Payment" at bounding box center [464, 221] width 55 height 14
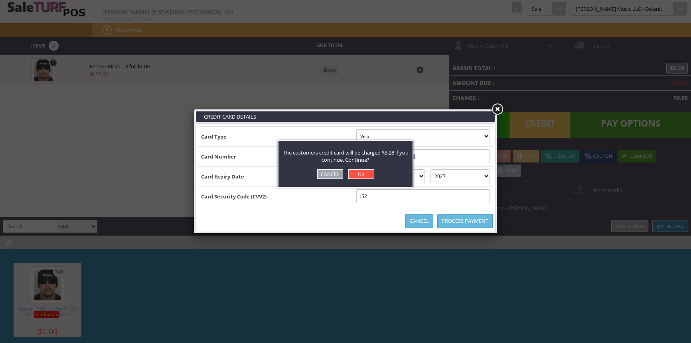
click at [360, 173] on link "OK" at bounding box center [361, 174] width 26 height 10
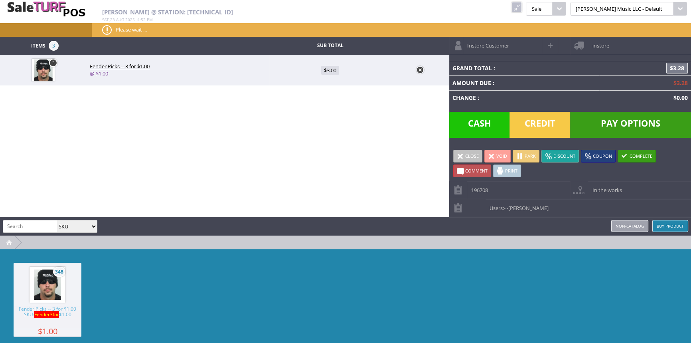
type input "0"
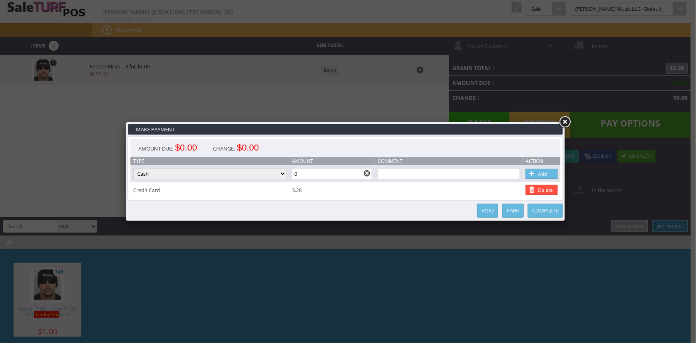
click at [537, 214] on link "Complete" at bounding box center [545, 210] width 35 height 14
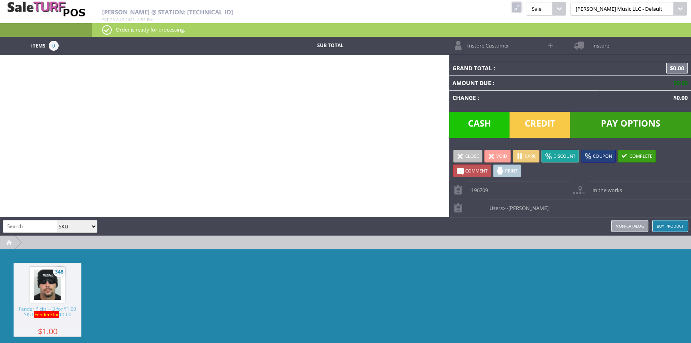
click at [522, 7] on link at bounding box center [516, 7] width 10 height 10
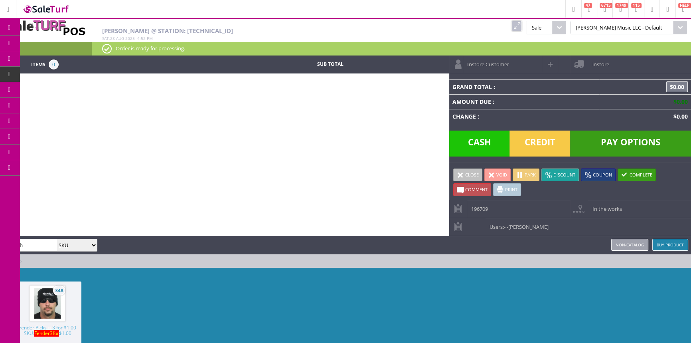
click at [54, 87] on span "Order List" at bounding box center [59, 90] width 24 height 7
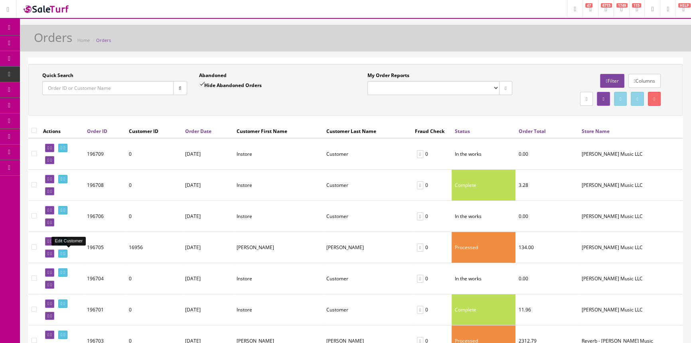
click at [62, 251] on icon at bounding box center [62, 253] width 2 height 4
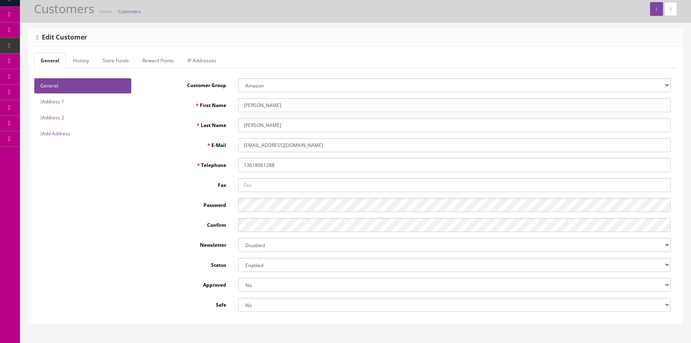
scroll to position [72, 0]
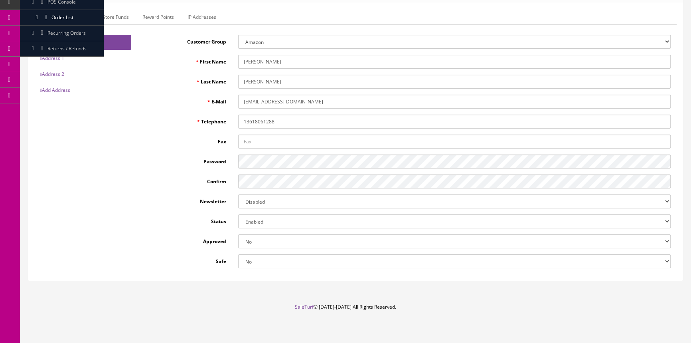
type input "[PERSON_NAME]"
click at [57, 56] on link "Address 1" at bounding box center [82, 58] width 97 height 15
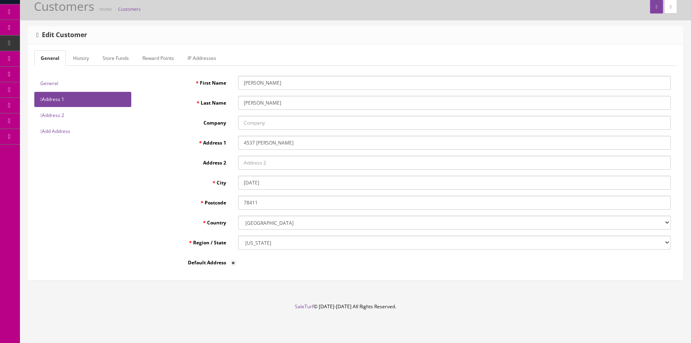
drag, startPoint x: 281, startPoint y: 144, endPoint x: 256, endPoint y: 147, distance: 25.4
click at [256, 147] on input "4537 jollhard" at bounding box center [454, 143] width 432 height 14
click at [288, 145] on input "[STREET_ADDRESS][PERSON_NAME]" at bounding box center [454, 143] width 432 height 14
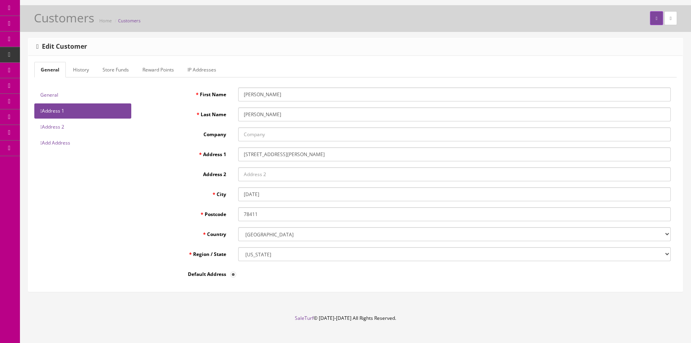
scroll to position [0, 0]
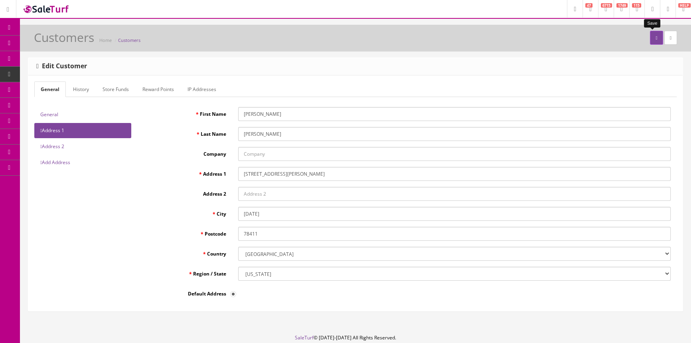
type input "[STREET_ADDRESS][PERSON_NAME]"
click at [654, 42] on button "submit" at bounding box center [656, 38] width 13 height 14
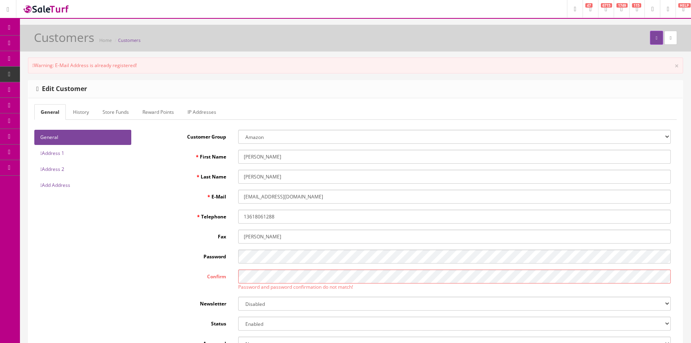
scroll to position [72, 0]
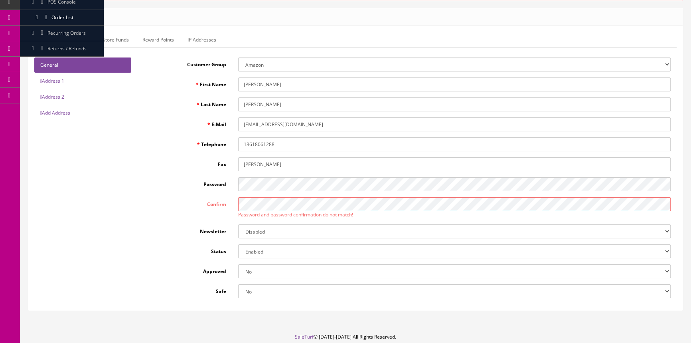
click at [70, 79] on link "Address 1" at bounding box center [82, 80] width 97 height 15
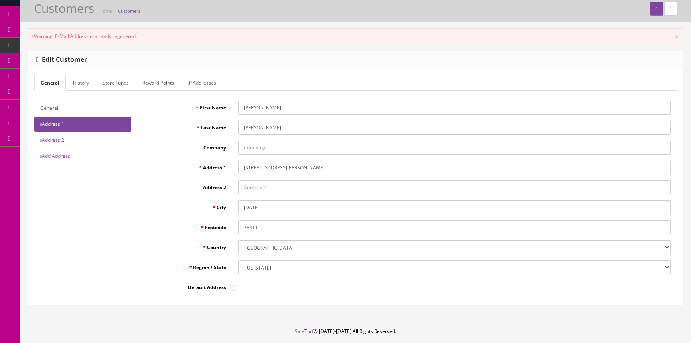
scroll to position [0, 0]
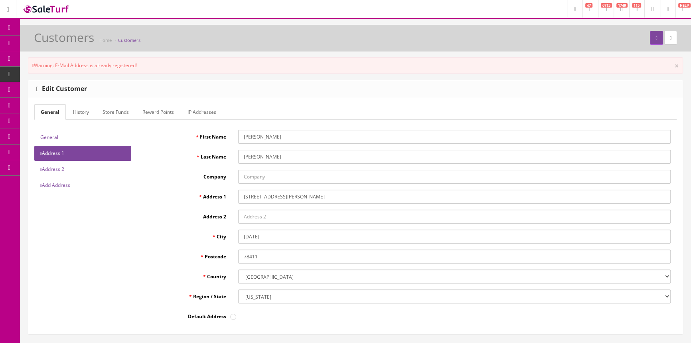
click at [138, 223] on div "DL Customer Group Amazon Default Ebay Jet My Store Customers Phone" at bounding box center [409, 229] width 545 height 198
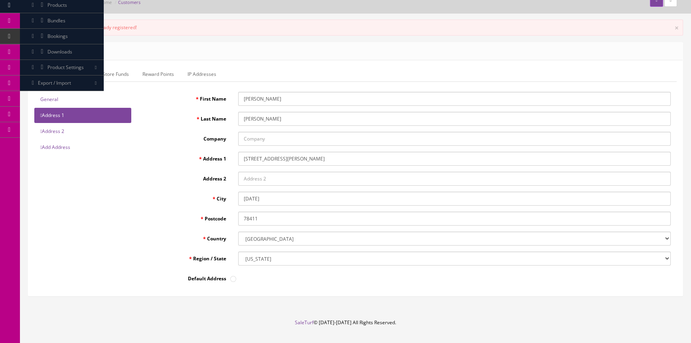
scroll to position [54, 0]
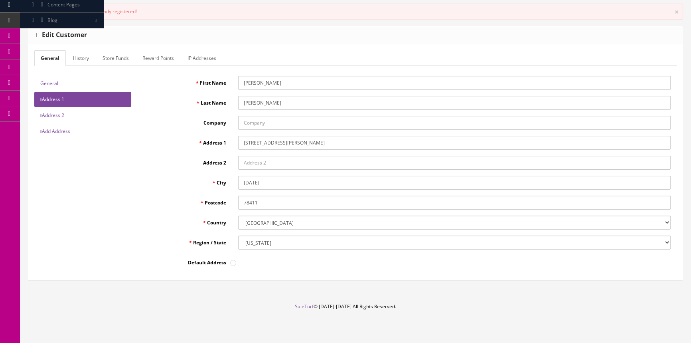
click at [231, 263] on input"] "radio" at bounding box center [233, 263] width 6 height 6
radio input"] "true"
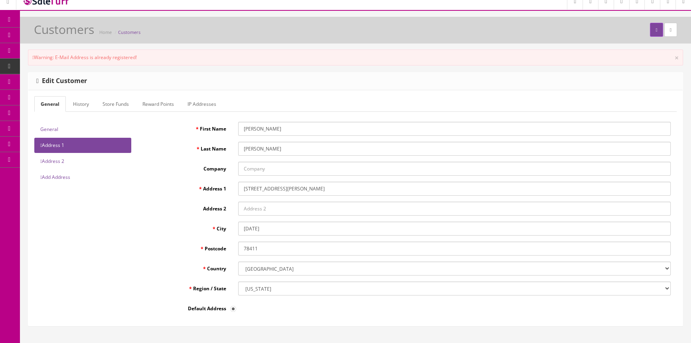
scroll to position [0, 0]
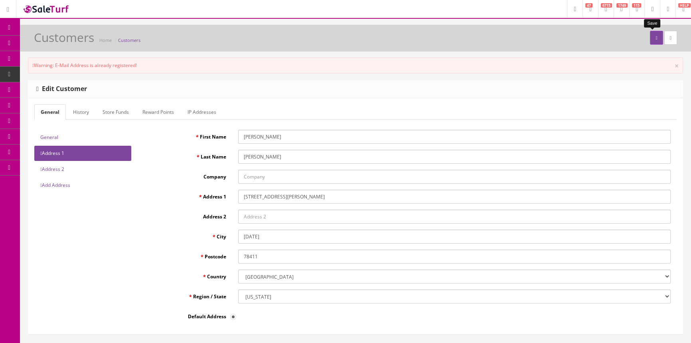
click at [654, 38] on button "submit" at bounding box center [656, 38] width 13 height 14
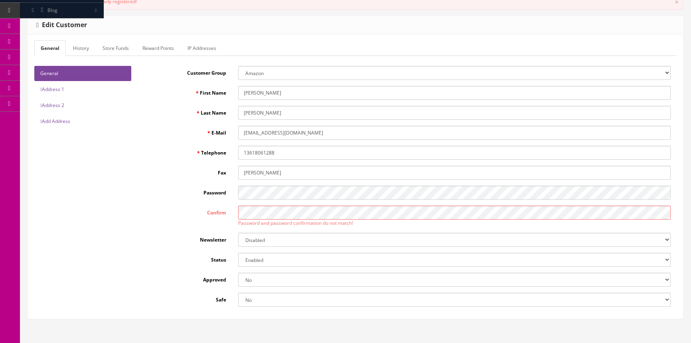
scroll to position [72, 0]
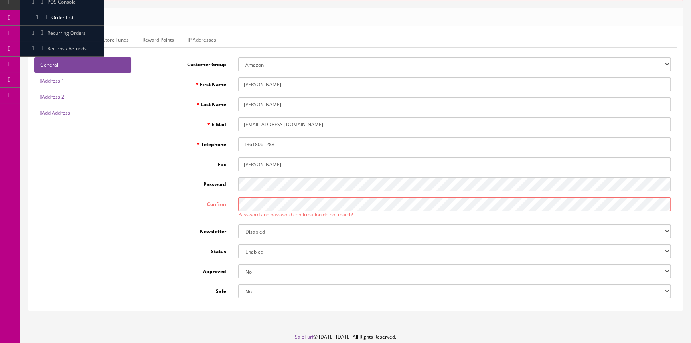
drag, startPoint x: 260, startPoint y: 191, endPoint x: 134, endPoint y: 269, distance: 148.6
click at [134, 269] on div "General Address 1 Address 2 Add Address DL Customer Group Amazon Default Ebay J…" at bounding box center [355, 180] width 654 height 246
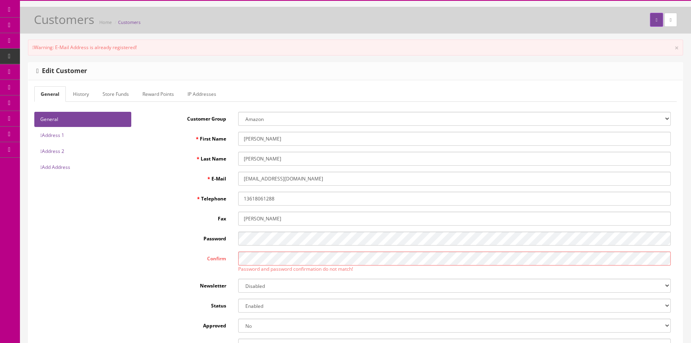
scroll to position [0, 0]
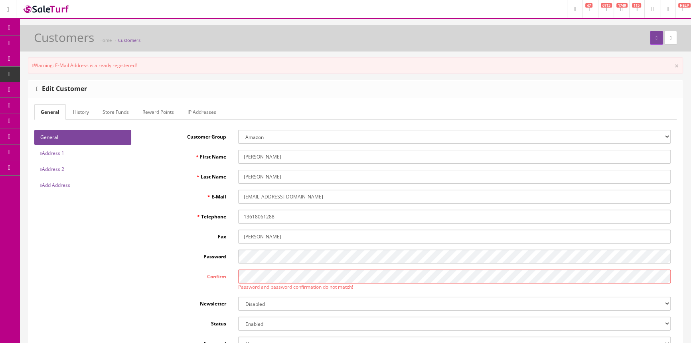
click at [75, 156] on link "Address 1" at bounding box center [82, 153] width 97 height 15
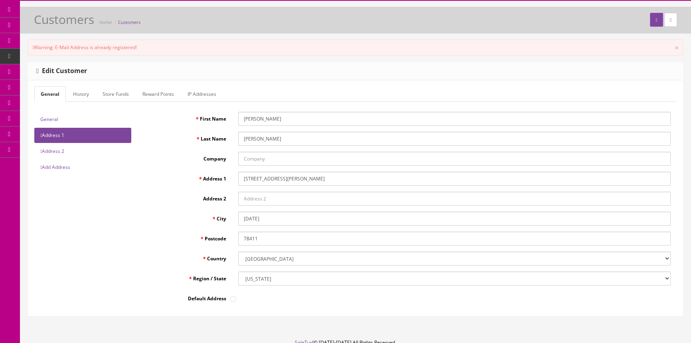
scroll to position [18, 0]
click at [76, 122] on link "General" at bounding box center [82, 119] width 97 height 15
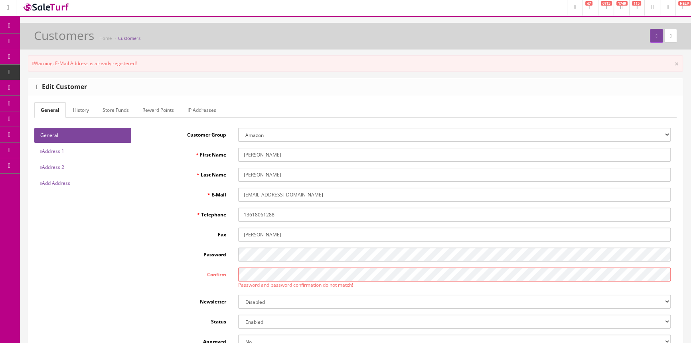
scroll to position [0, 0]
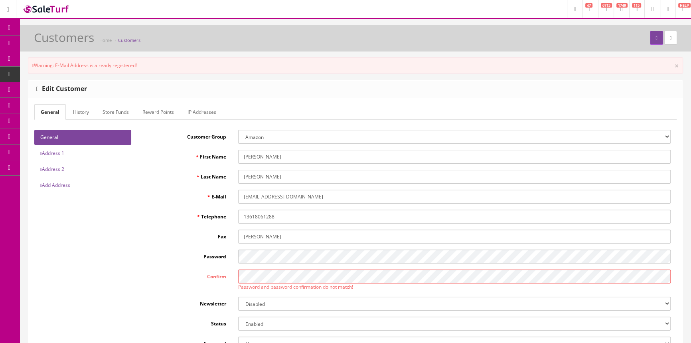
click at [57, 152] on link "Address 1" at bounding box center [82, 153] width 97 height 15
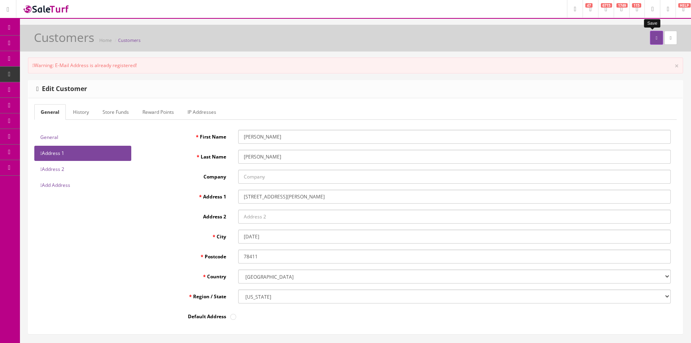
click at [650, 39] on button "submit" at bounding box center [656, 38] width 13 height 14
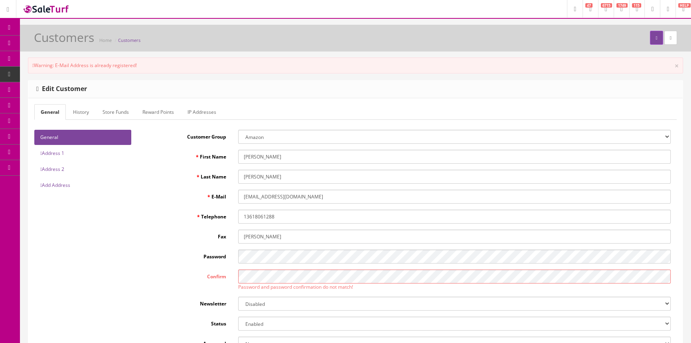
click at [40, 88] on link "Order List" at bounding box center [62, 90] width 84 height 16
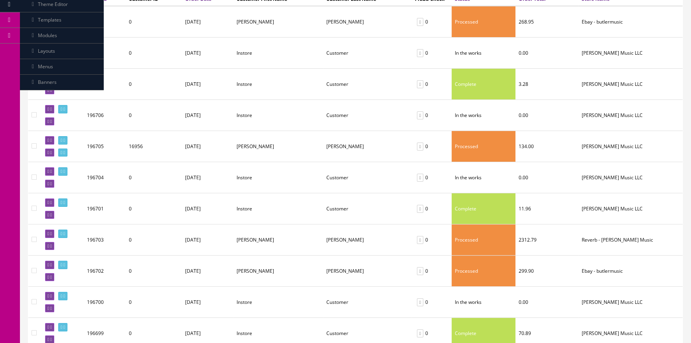
scroll to position [145, 0]
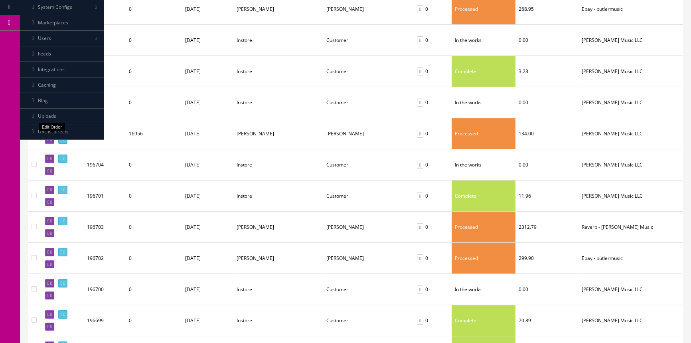
click at [52, 138] on icon at bounding box center [51, 140] width 2 height 4
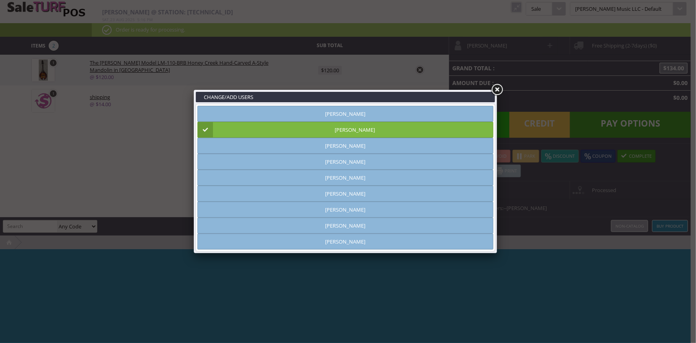
type input "[PERSON_NAME]"
click at [496, 87] on link at bounding box center [497, 90] width 14 height 14
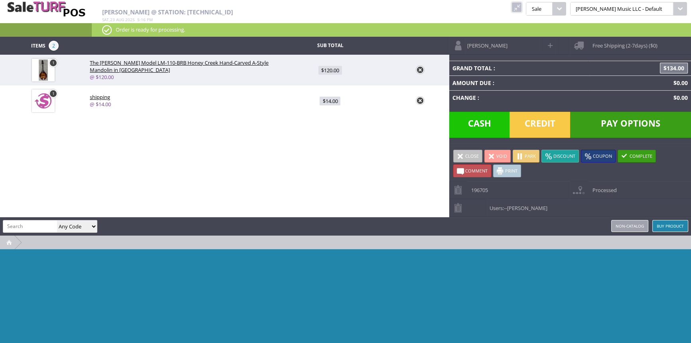
click at [522, 6] on link at bounding box center [516, 7] width 10 height 10
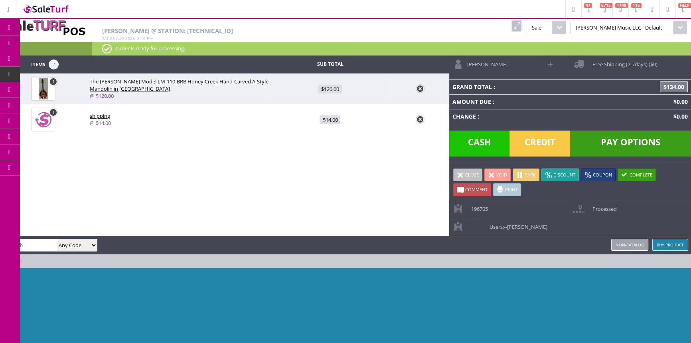
click at [46, 91] on icon at bounding box center [46, 90] width 8 height 6
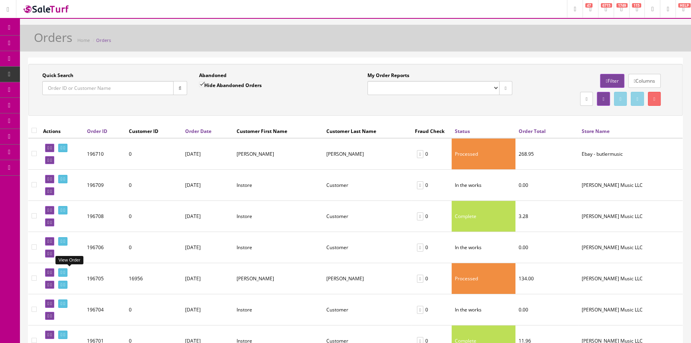
click at [62, 273] on icon at bounding box center [62, 272] width 2 height 4
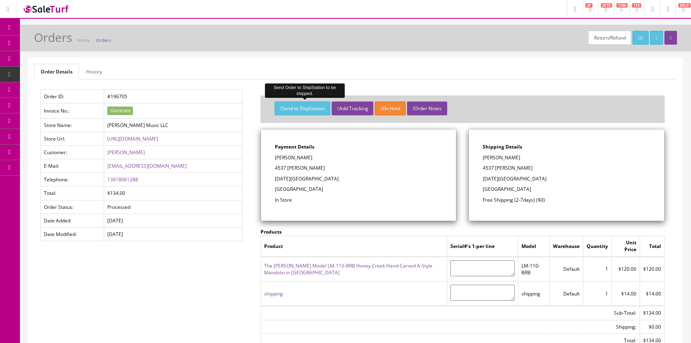
click at [307, 107] on button "Send to ShipStation" at bounding box center [302, 108] width 56 height 14
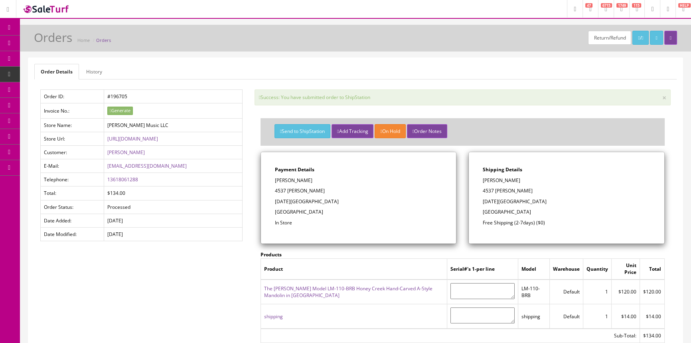
click at [39, 42] on link "Products" at bounding box center [62, 43] width 84 height 16
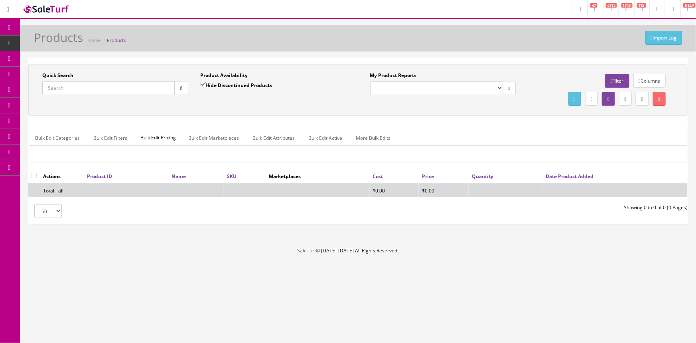
click at [69, 73] on span "POS Console" at bounding box center [61, 74] width 28 height 7
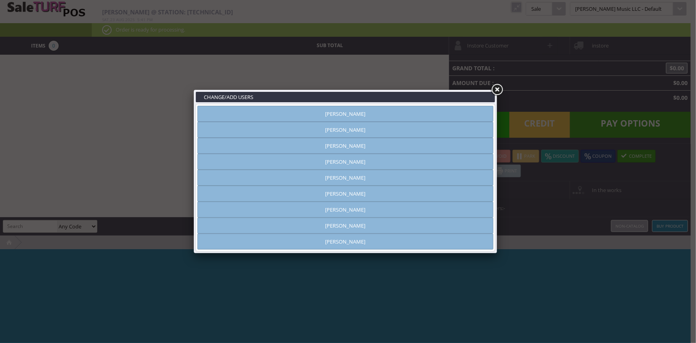
type input "[PERSON_NAME]"
click at [325, 211] on link "[PERSON_NAME]" at bounding box center [345, 209] width 296 height 16
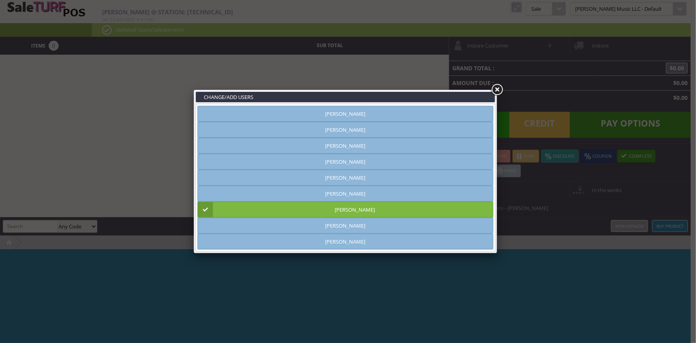
click at [499, 88] on link at bounding box center [497, 90] width 14 height 14
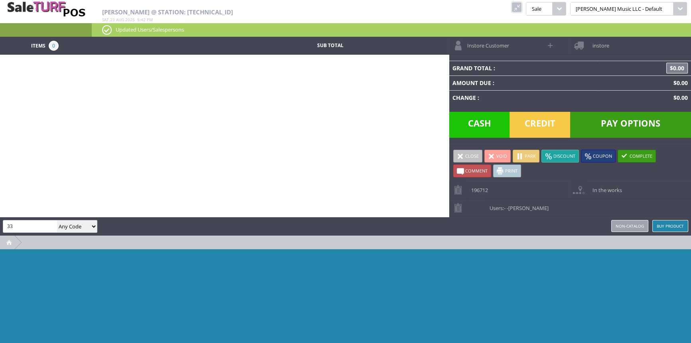
type input "3"
type input "12052"
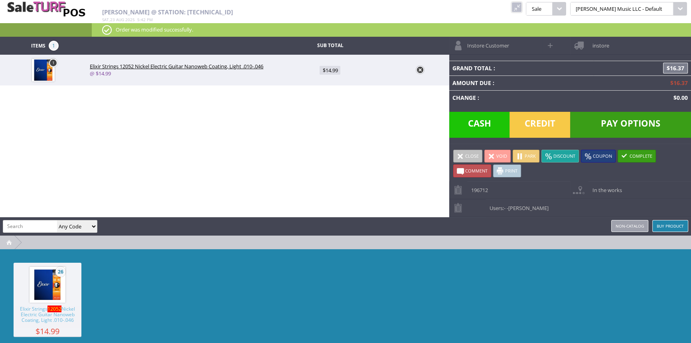
click at [589, 124] on span "Pay Options" at bounding box center [630, 125] width 121 height 26
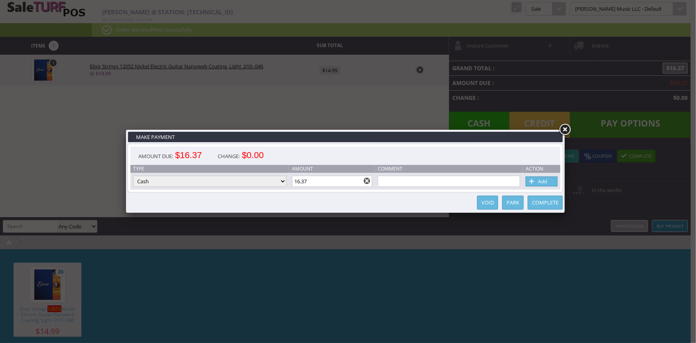
click at [156, 181] on select "Cash Credit Card Cheque or Money Order" at bounding box center [209, 180] width 153 height 11
select select "credit_card"
click at [133, 176] on select "Cash Credit Card Cheque or Money Order" at bounding box center [209, 180] width 153 height 11
click at [534, 179] on span at bounding box center [532, 181] width 8 height 9
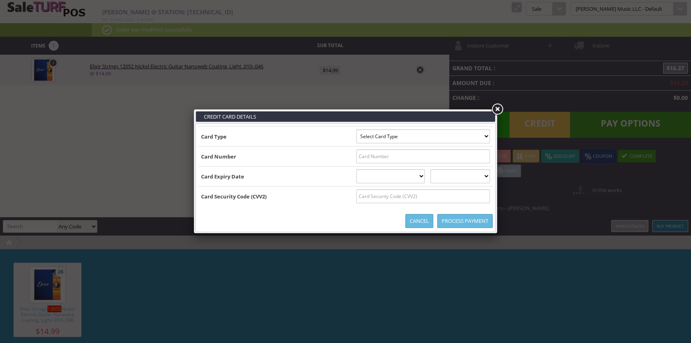
type input "[US_VEHICLE_IDENTIFICATION_NUMBER]^[PERSON_NAME]/[PERSON_NAME] ^270820110000903…"
select select "VISA"
type input "[CREDIT_CARD_NUMBER]"
select select "08"
select select "2027"
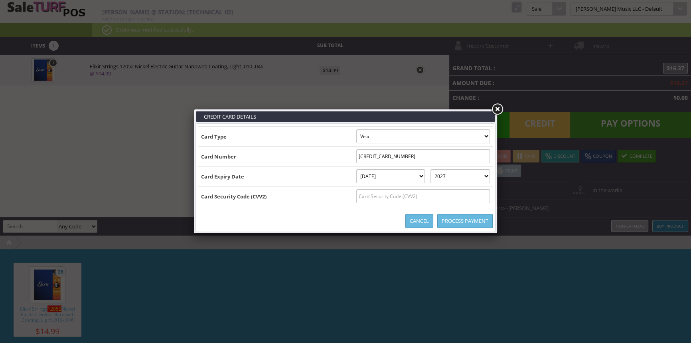
type input "[US_VEHICLE_IDENTIFICATION_NUMBER]^[PERSON_NAME]/[PERSON_NAME] ^270820110000903…"
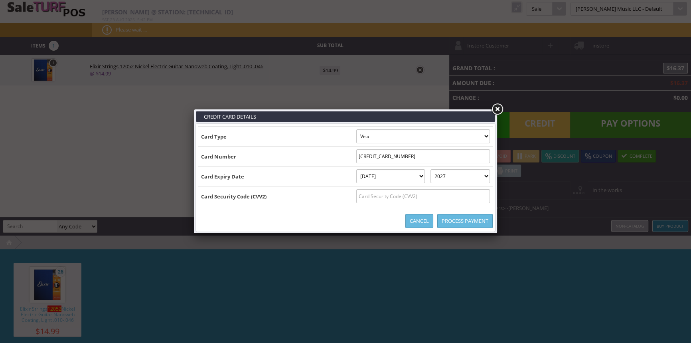
drag, startPoint x: 374, startPoint y: 200, endPoint x: 375, endPoint y: 189, distance: 10.4
click at [374, 199] on input "text" at bounding box center [423, 196] width 134 height 14
type input "430"
click at [447, 222] on link "Process Payment" at bounding box center [464, 221] width 55 height 14
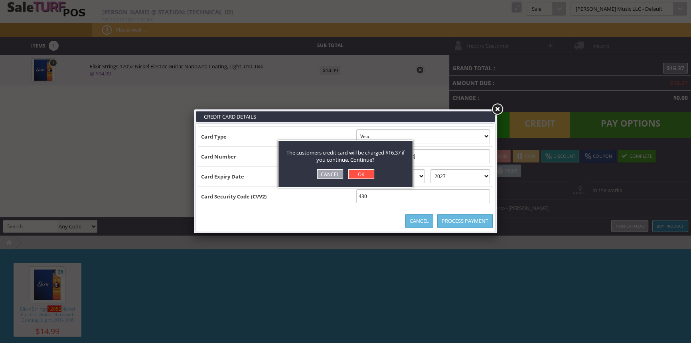
click at [356, 173] on link "OK" at bounding box center [361, 174] width 26 height 10
select select "cash"
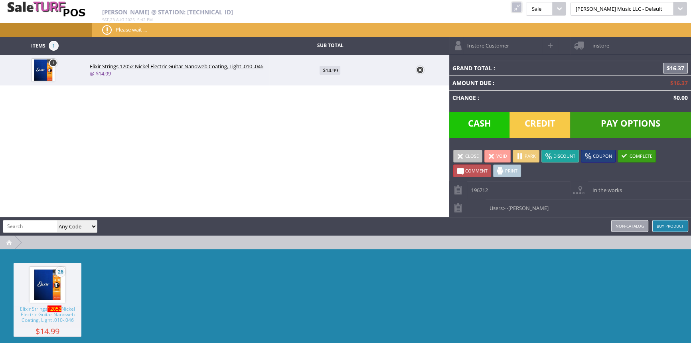
type input "0"
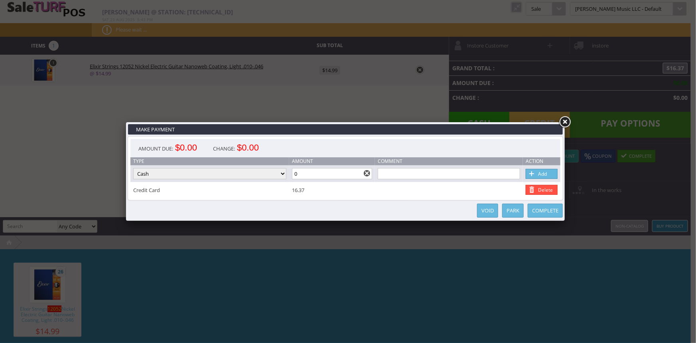
click at [536, 207] on link "Complete" at bounding box center [545, 210] width 35 height 14
